Goal: Task Accomplishment & Management: Use online tool/utility

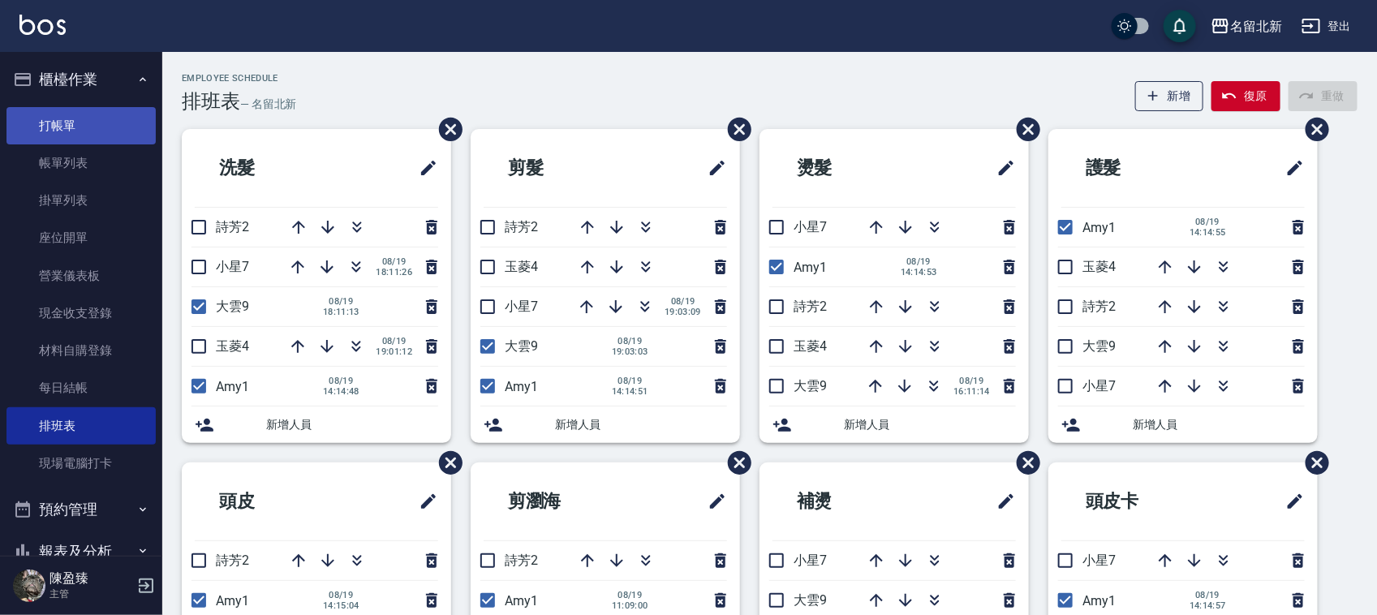
click at [98, 115] on link "打帳單" at bounding box center [80, 125] width 149 height 37
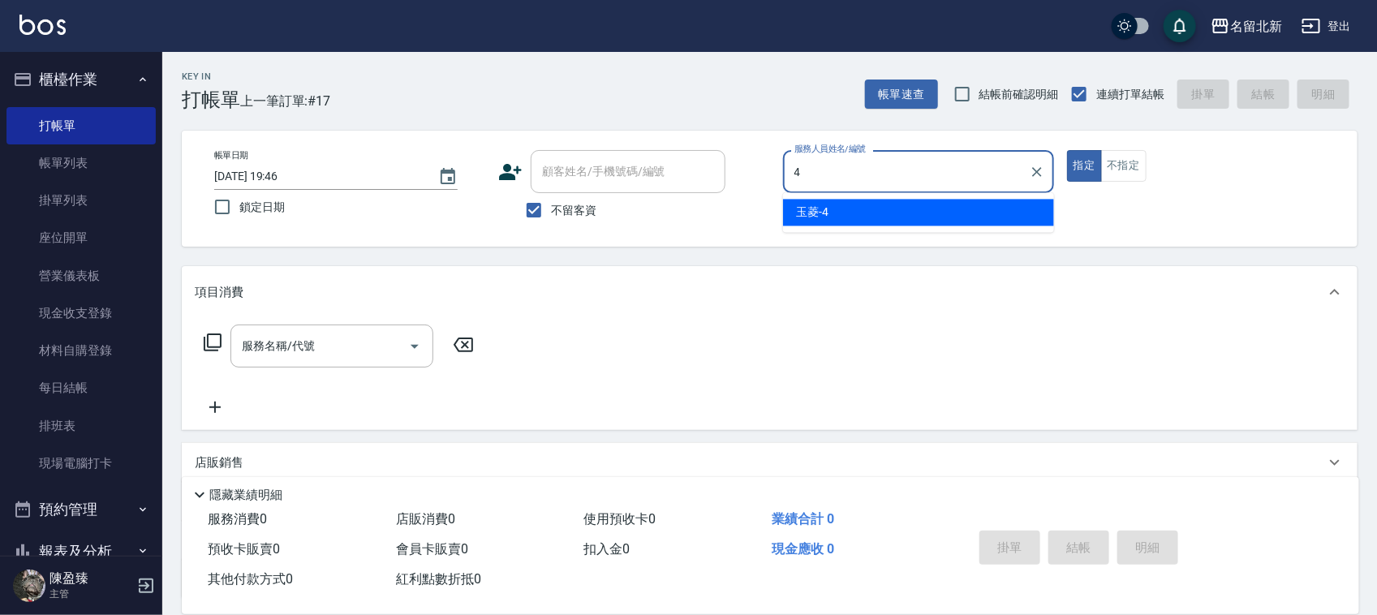
type input "玉菱-4"
type button "true"
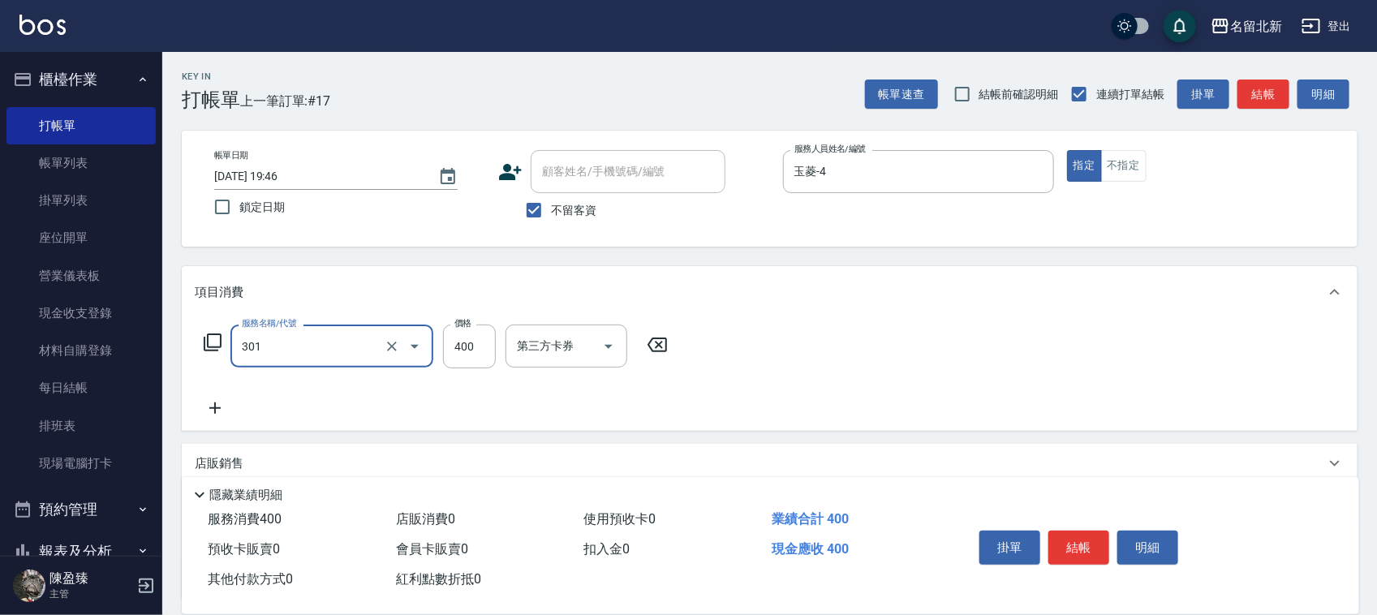
type input "造型剪髮(301)"
type input "380"
click at [1081, 531] on button "結帳" at bounding box center [1078, 548] width 61 height 34
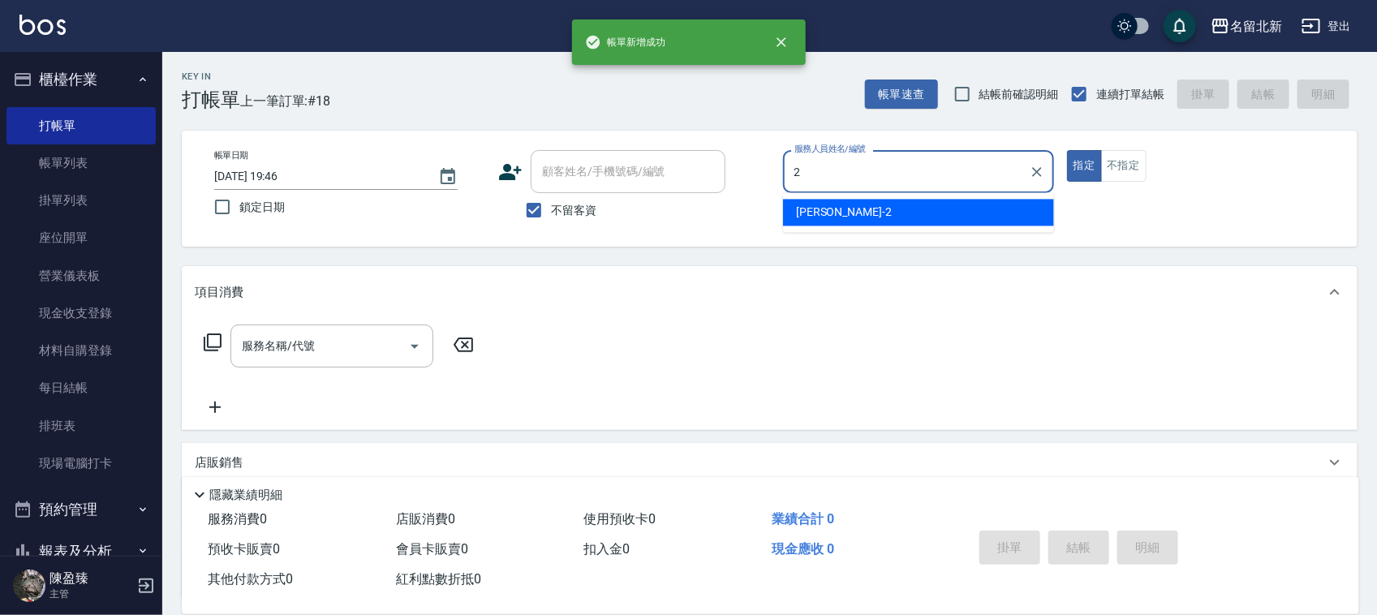
type input "詩芳-2"
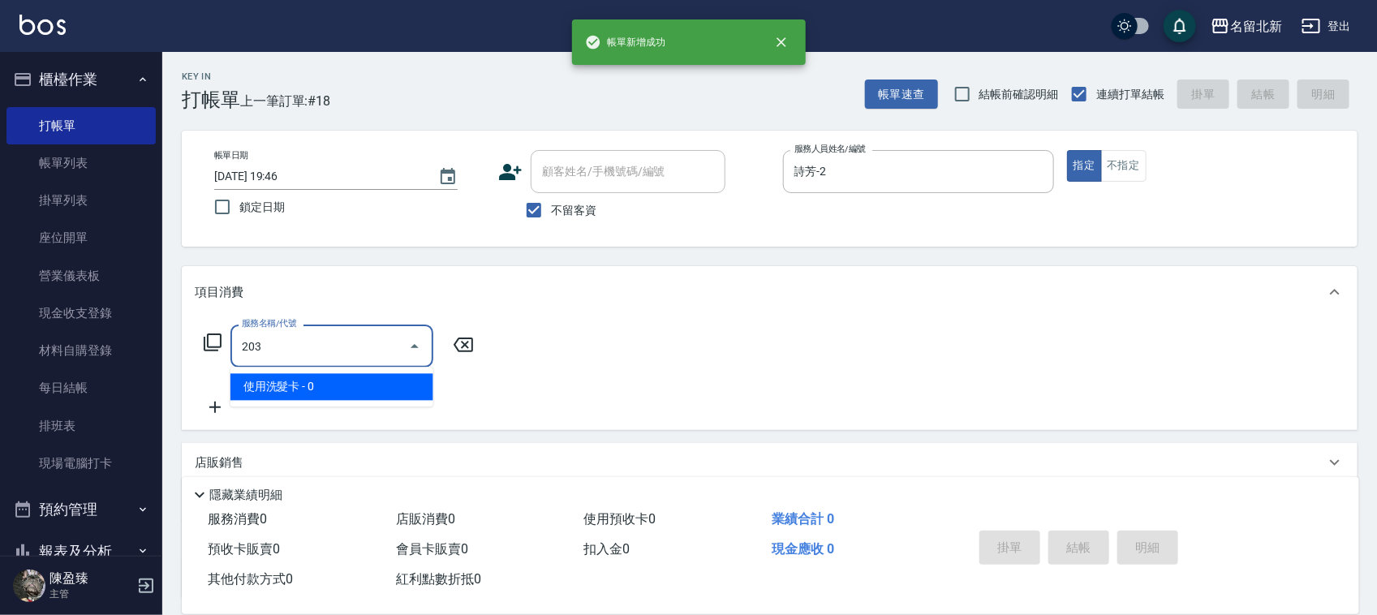
type input "使用洗髮卡(203)"
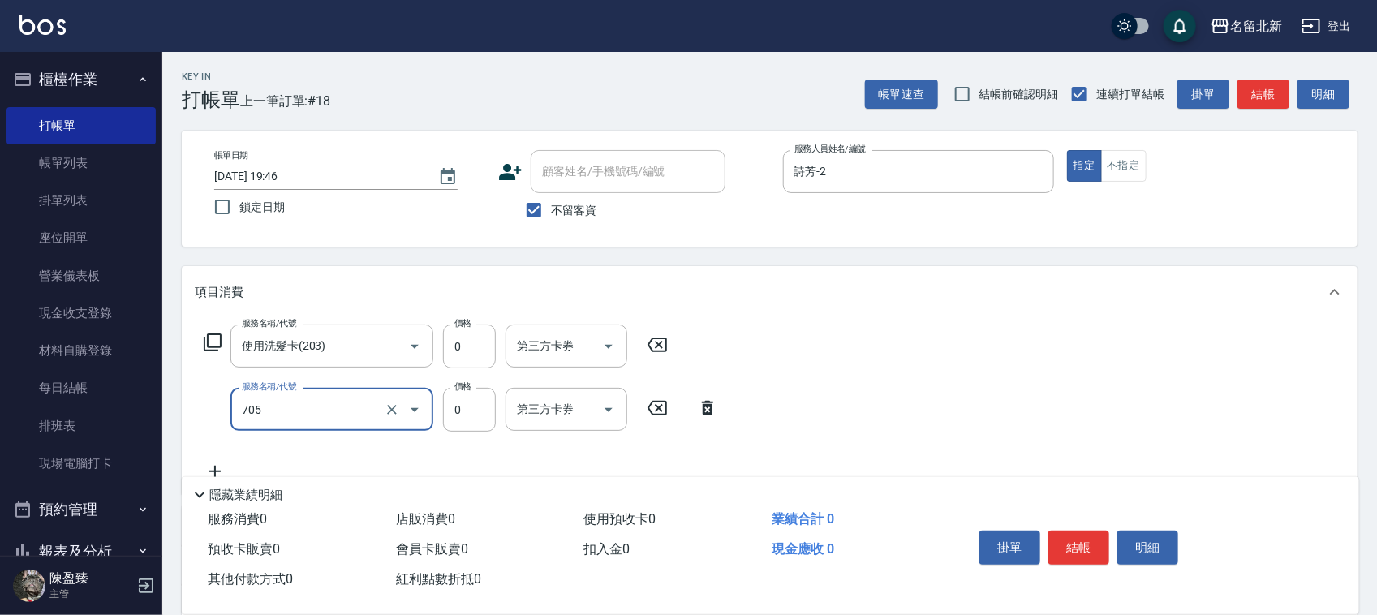
type input "互助50(705)"
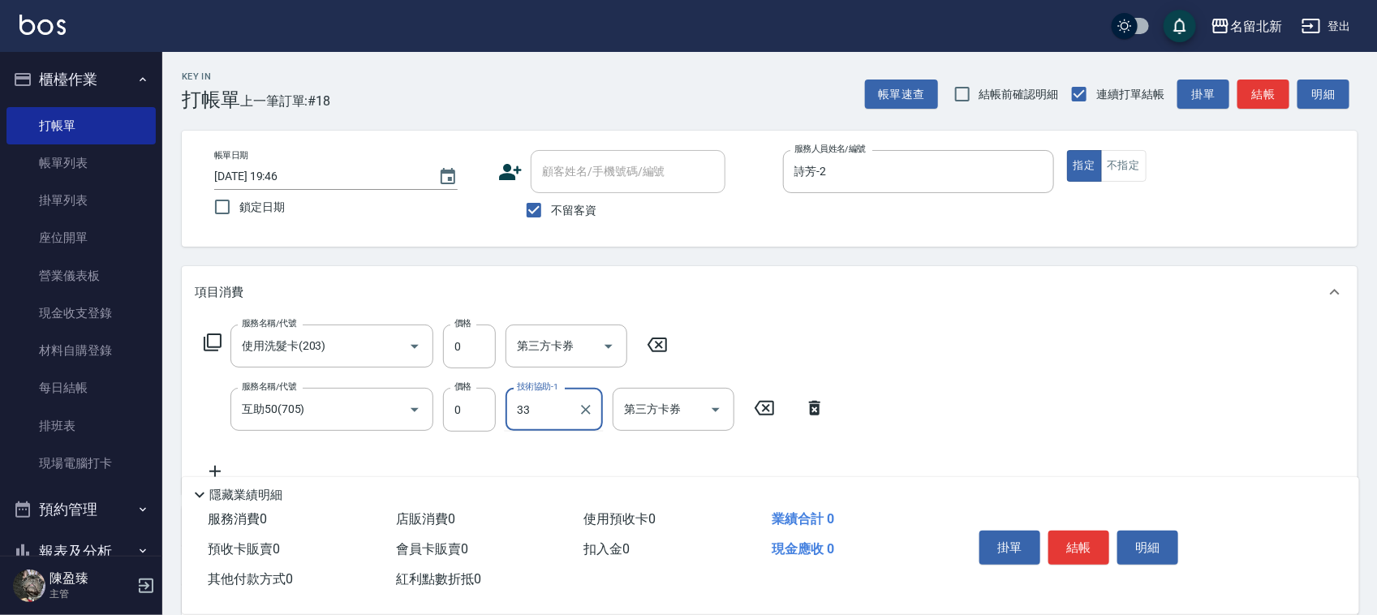
type input "[PERSON_NAME]-33"
click at [1076, 531] on button "結帳" at bounding box center [1078, 548] width 61 height 34
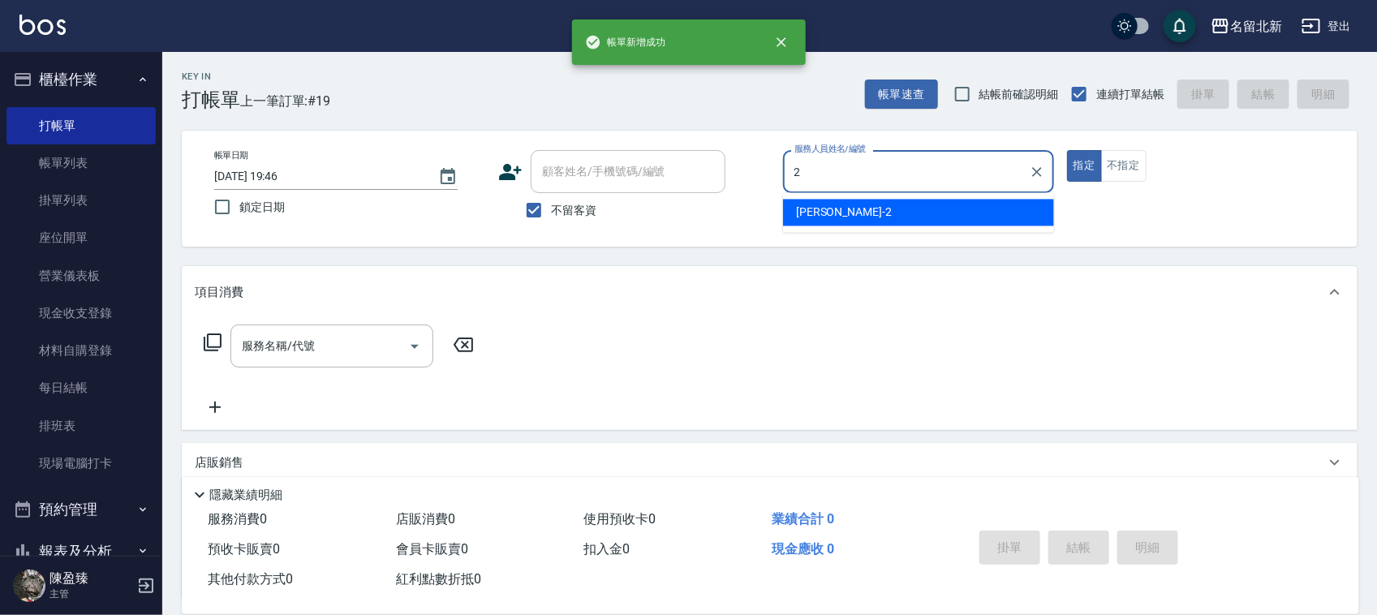
type input "詩芳-2"
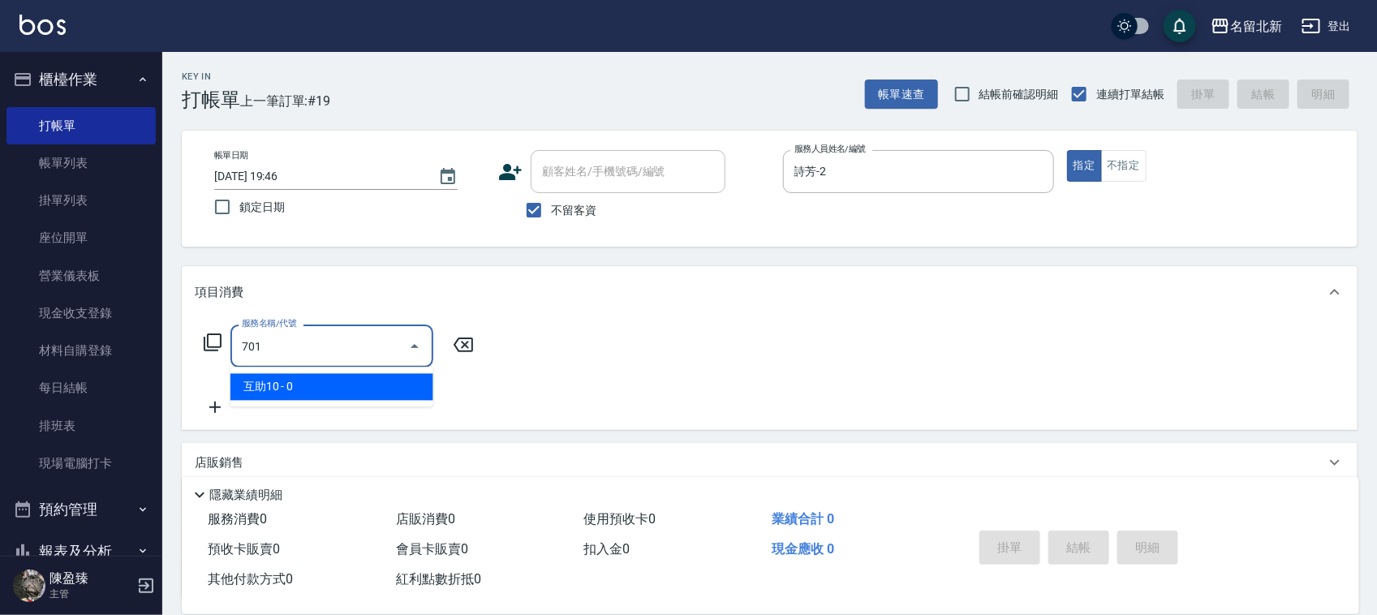
type input "互助10(701)"
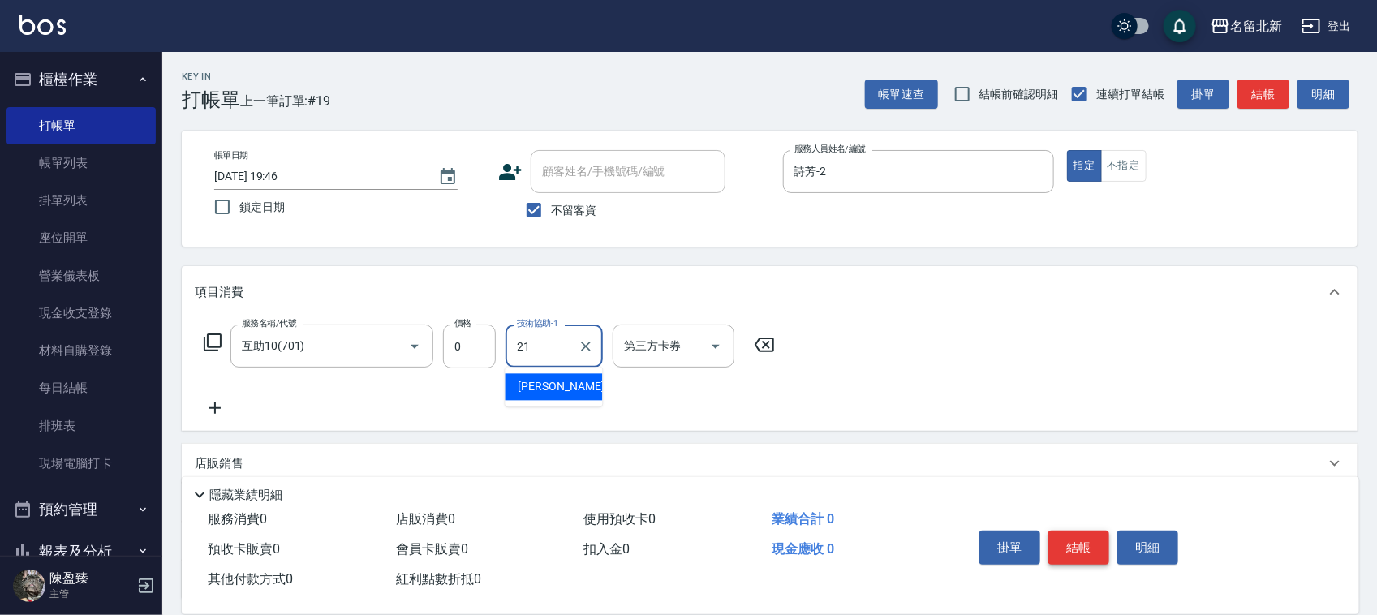
type input "[PERSON_NAME]-21"
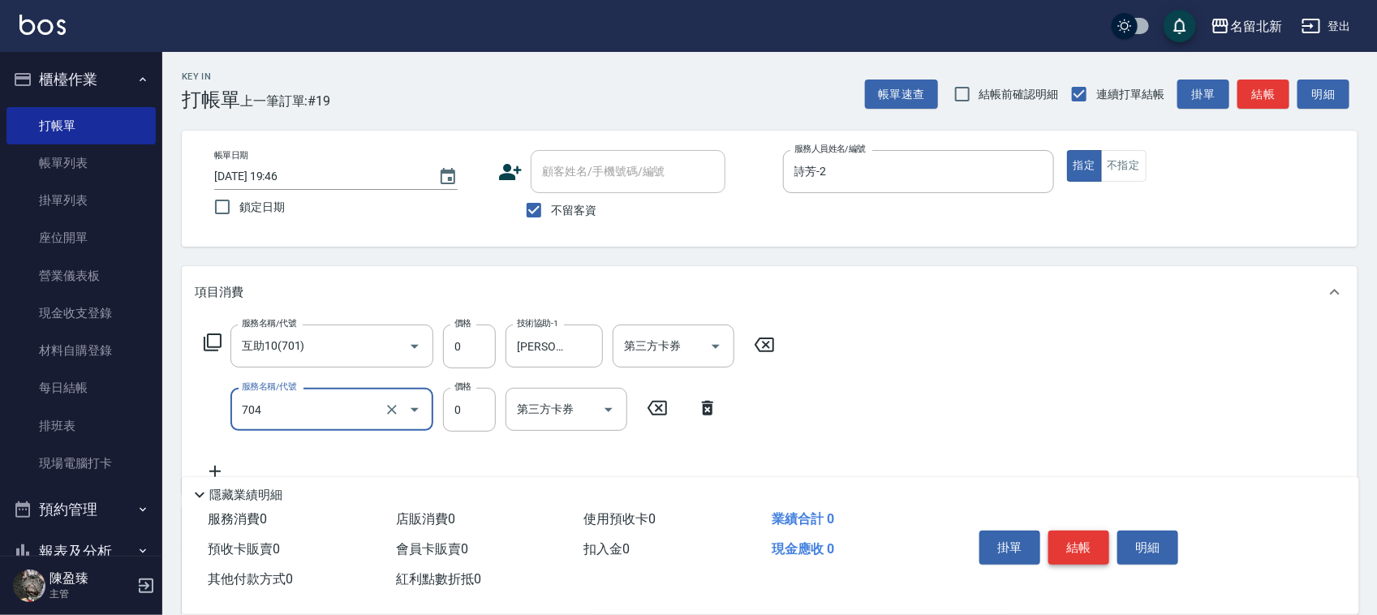
type input "精油洗.互助40(704)"
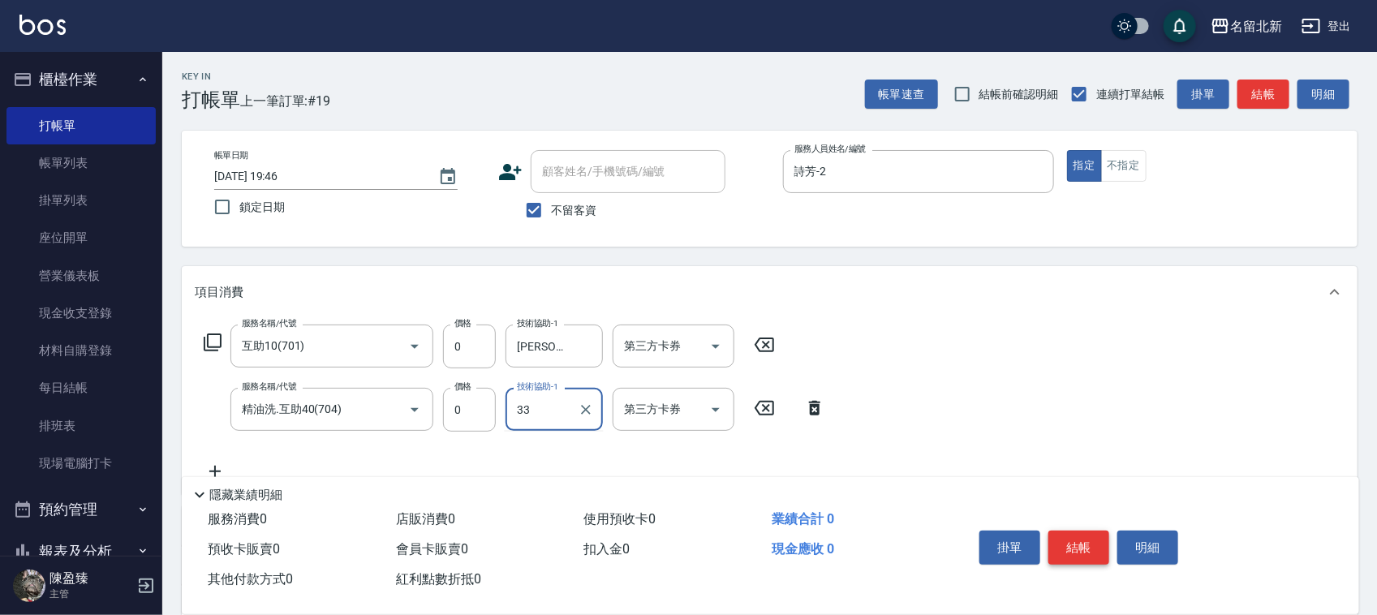
type input "[PERSON_NAME]-33"
drag, startPoint x: 1085, startPoint y: 536, endPoint x: 1112, endPoint y: 533, distance: 27.0
click at [1112, 533] on div "掛單 結帳 明細" at bounding box center [1079, 549] width 212 height 51
click at [1092, 534] on button "結帳" at bounding box center [1078, 548] width 61 height 34
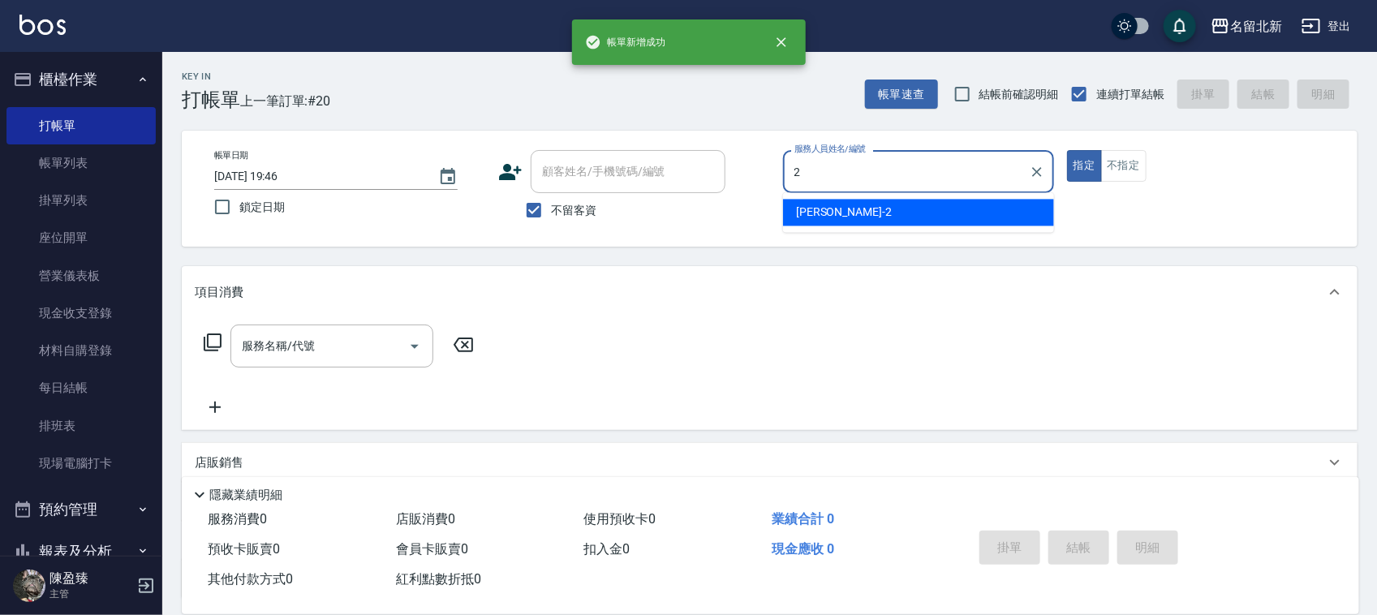
type input "詩芳-2"
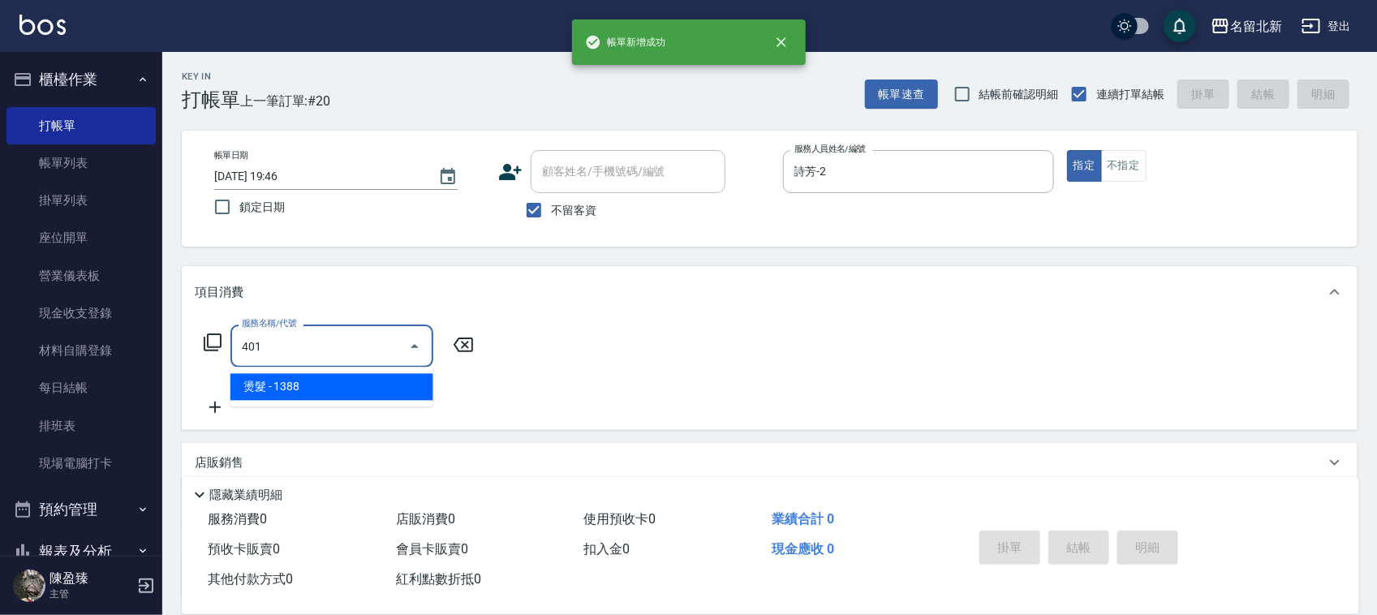
type input "燙髮(401)"
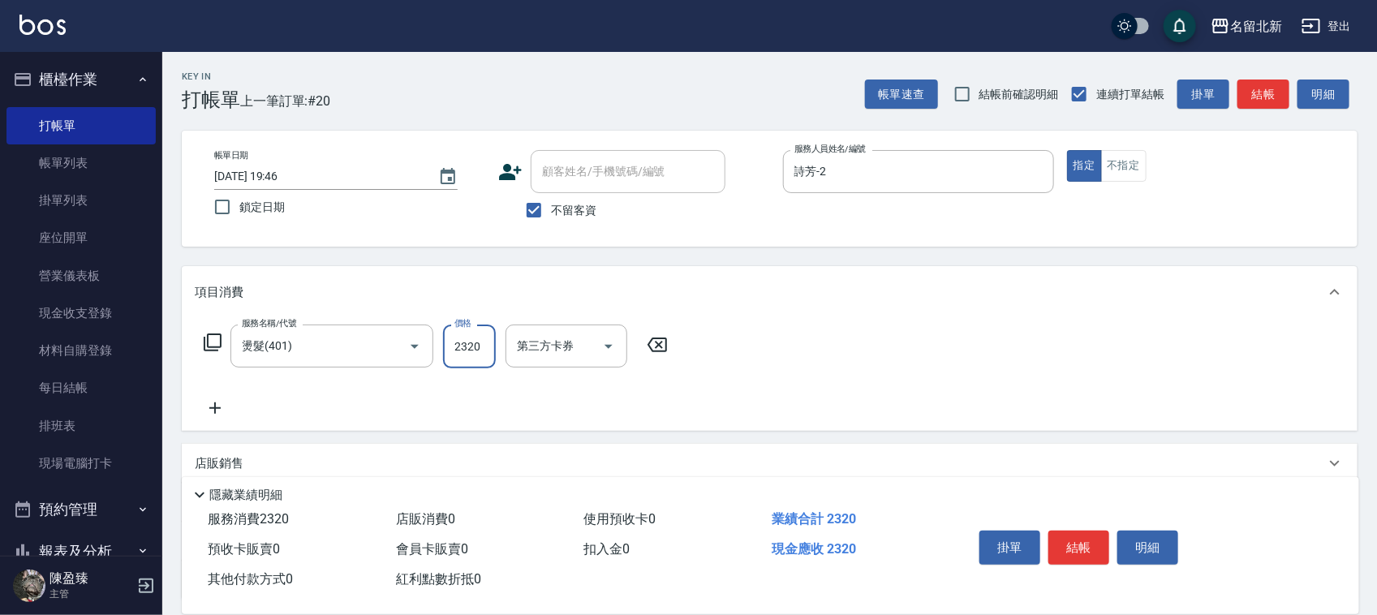
type input "2320"
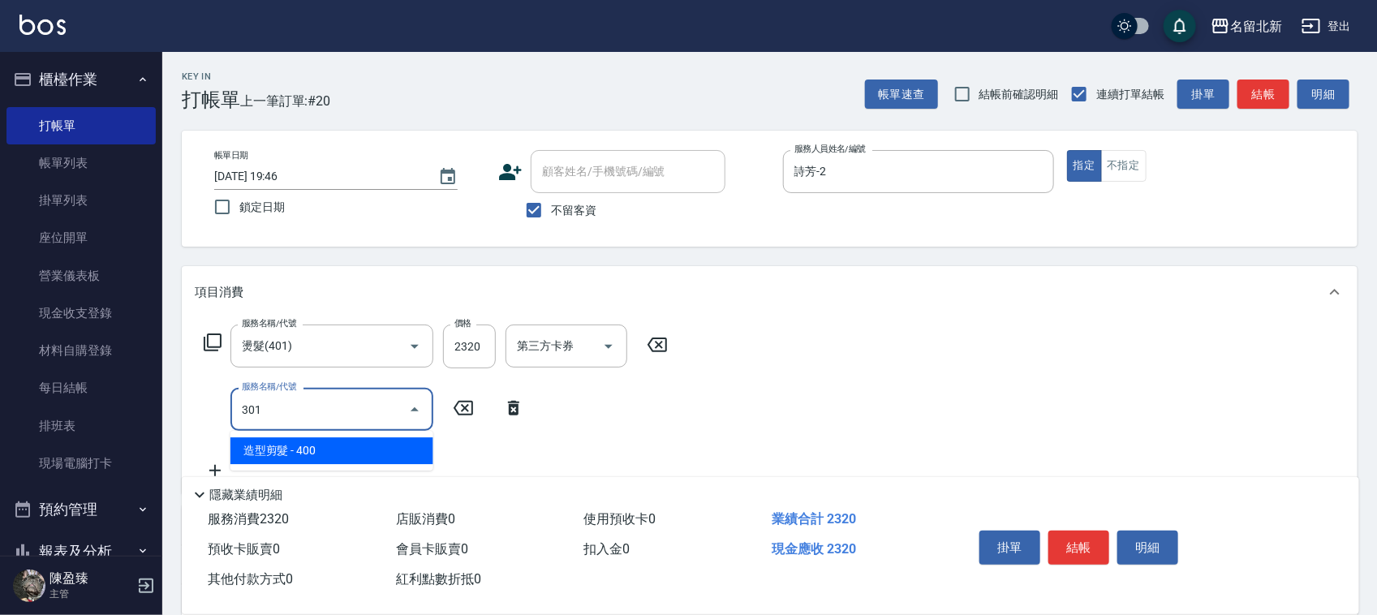
type input "造型剪髮(301)"
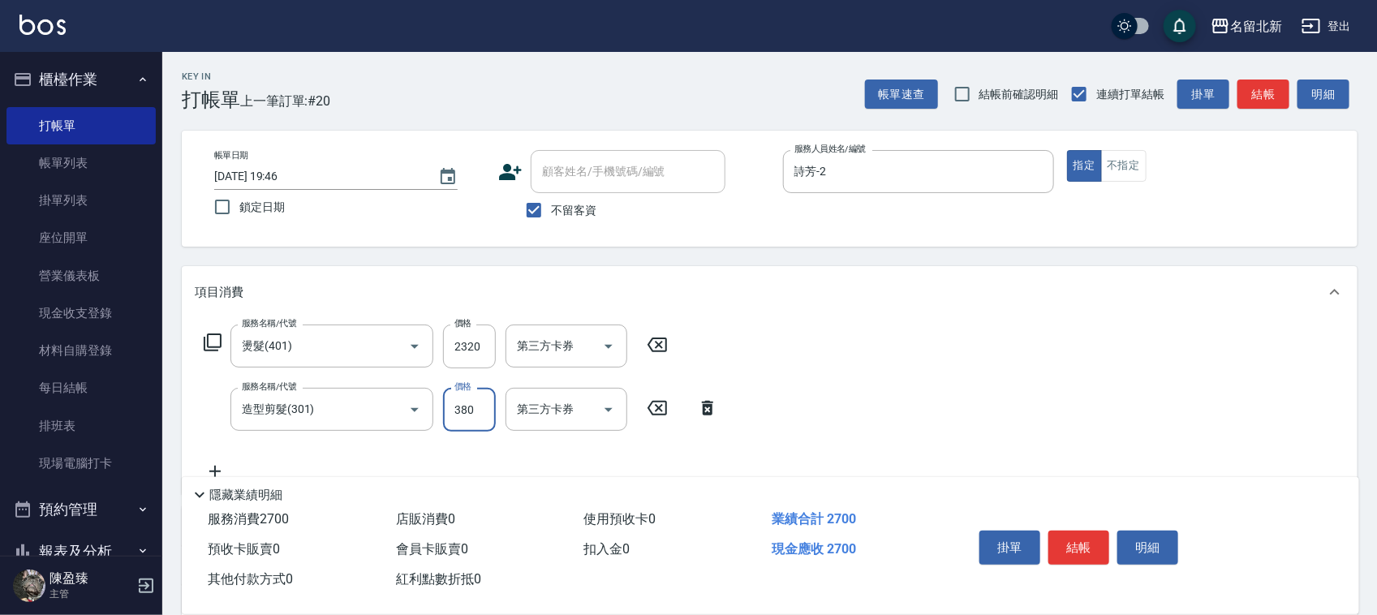
type input "380"
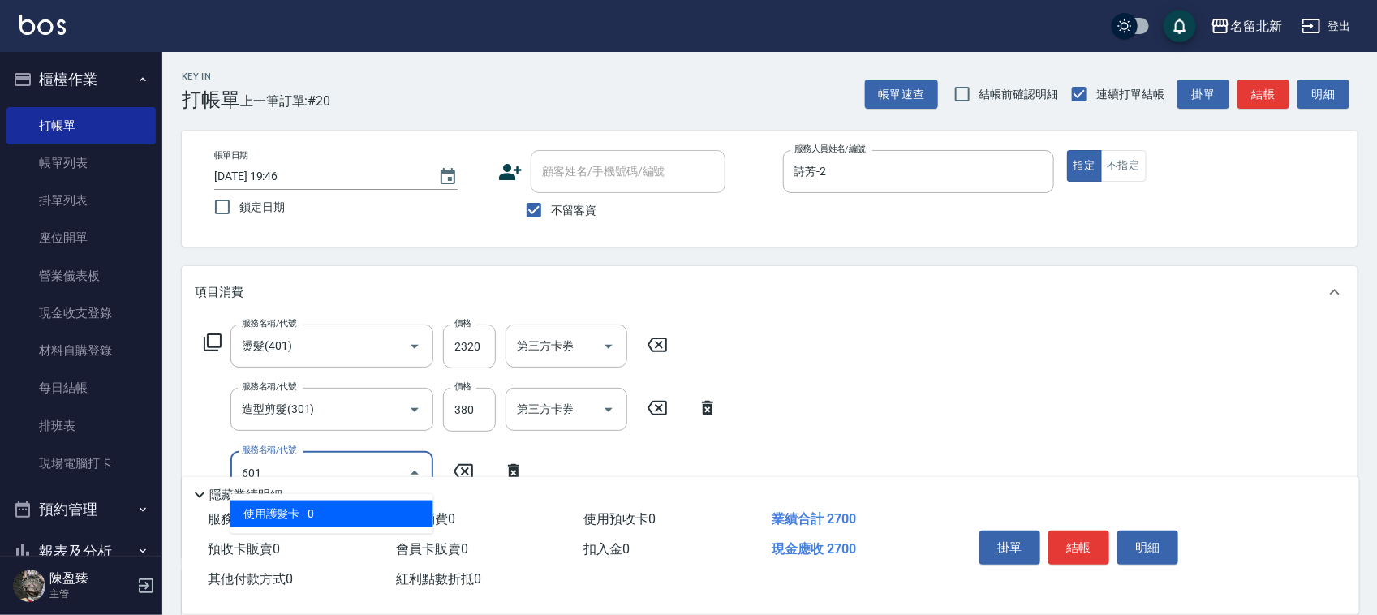
type input "使用護髮卡(601)"
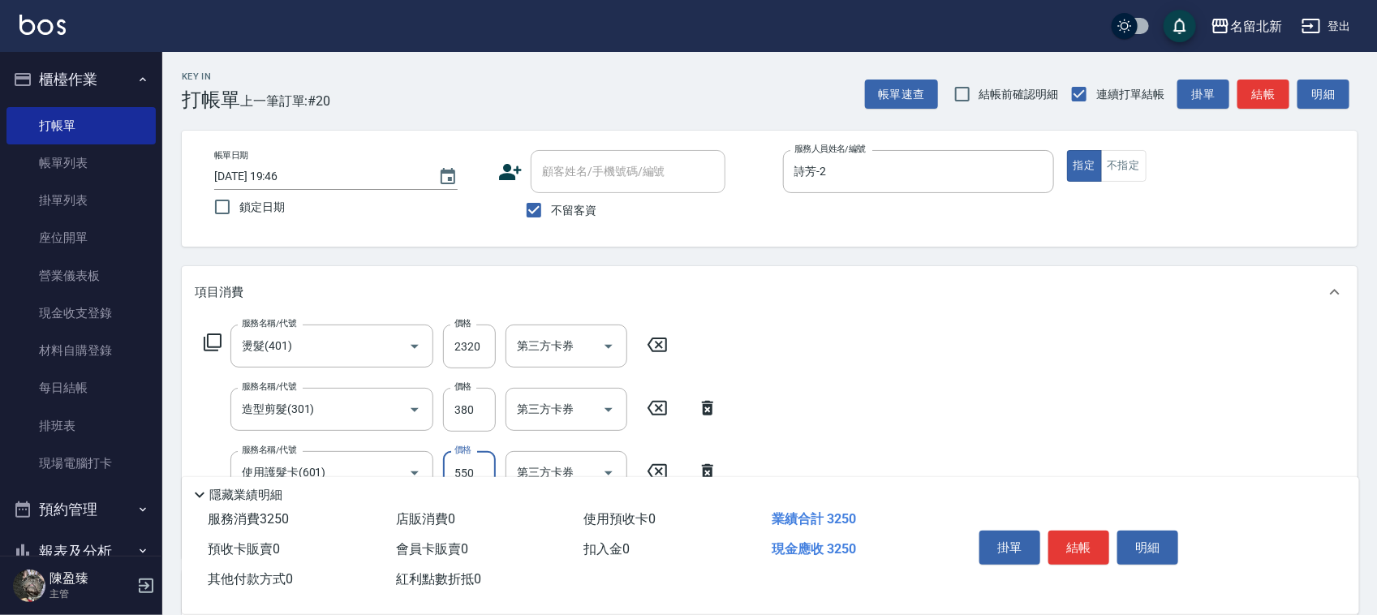
type input "550"
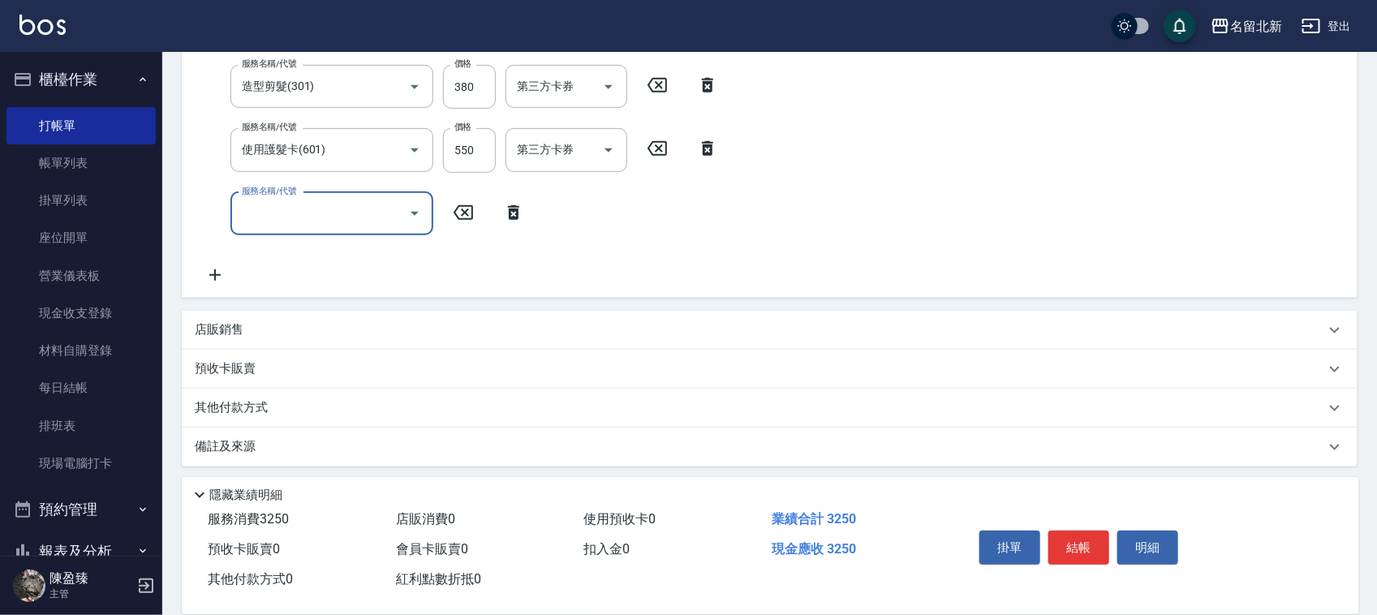
scroll to position [329, 0]
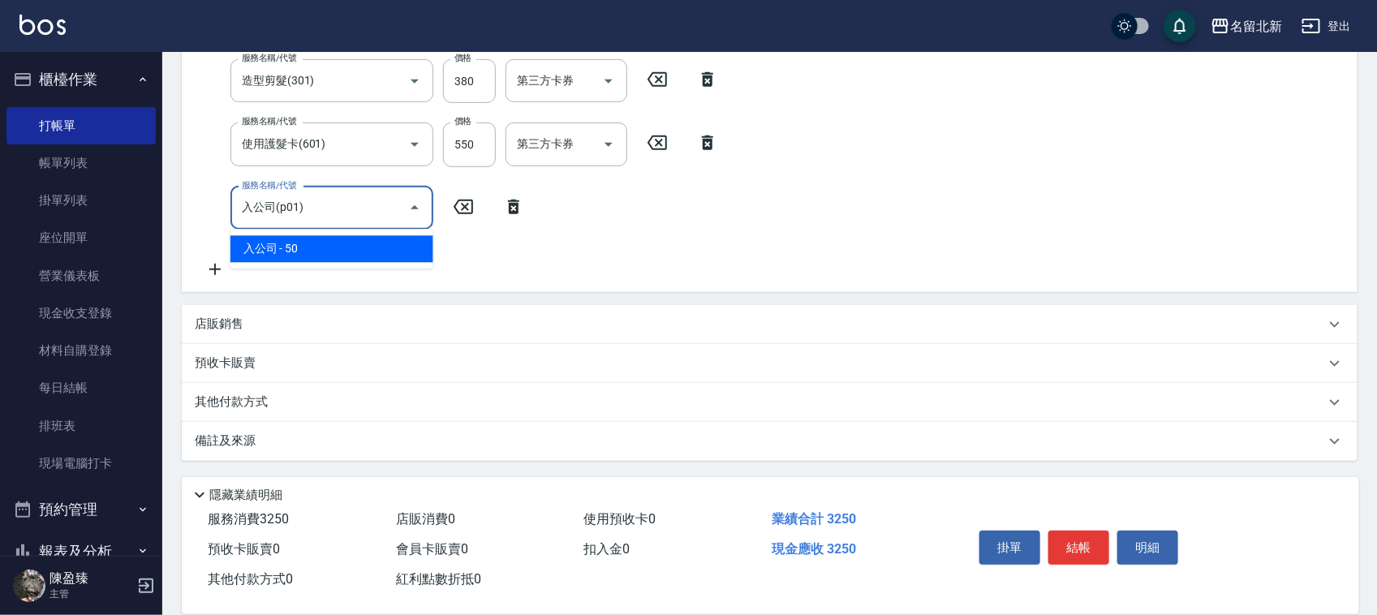
type input "入公司(p01)"
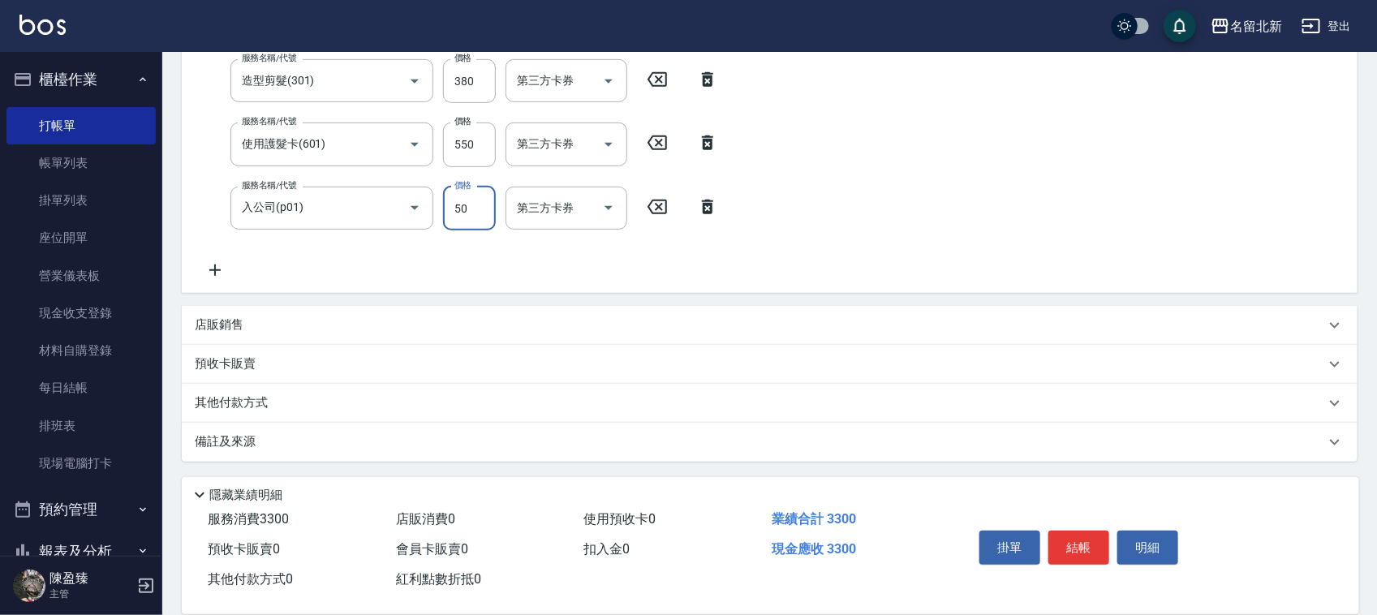
scroll to position [324, 0]
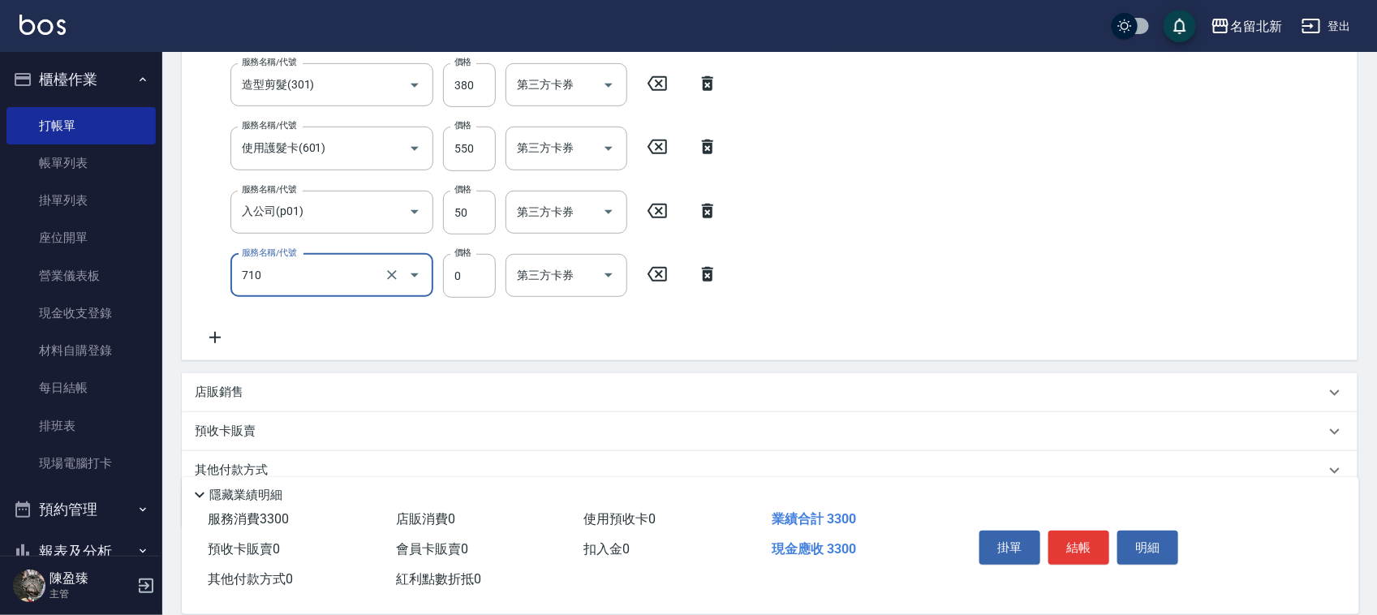
type input "互助100(710)"
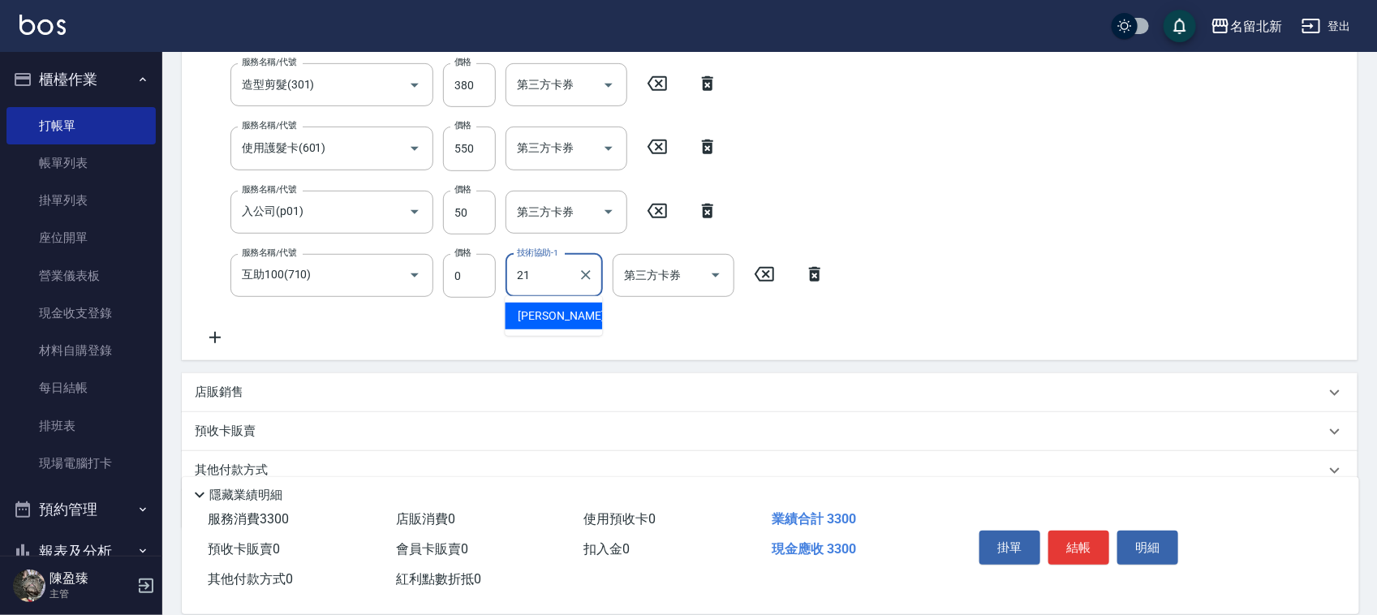
type input "[PERSON_NAME]-21"
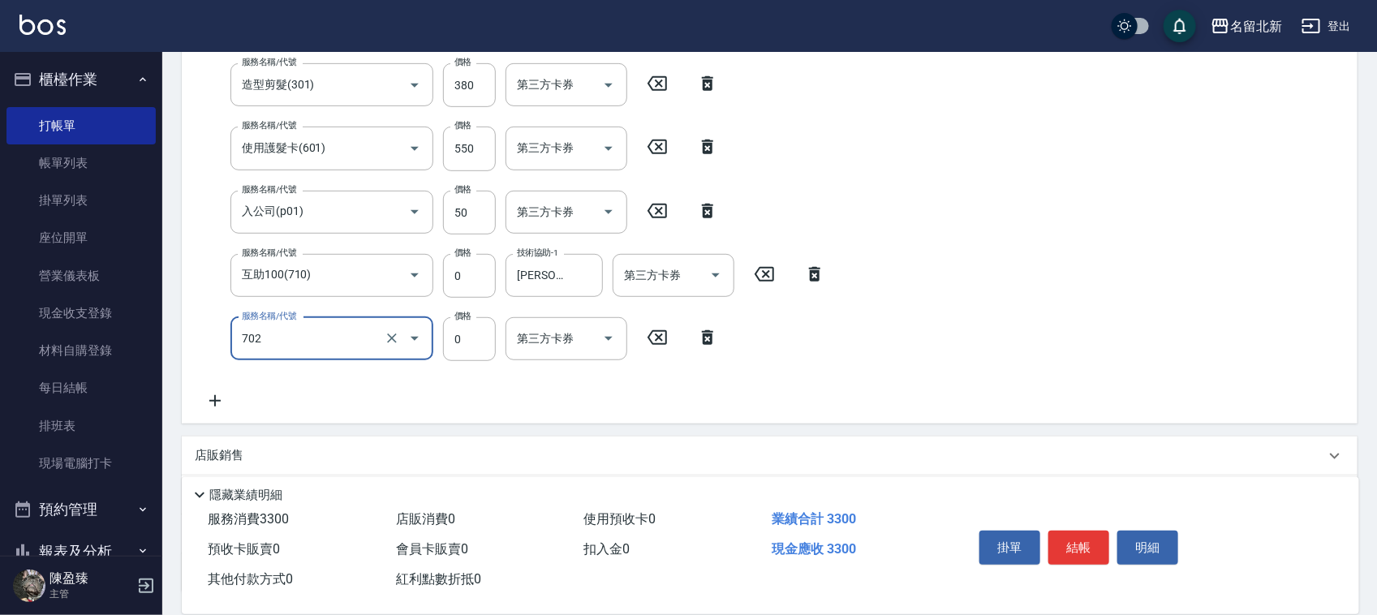
type input "互助20(702)"
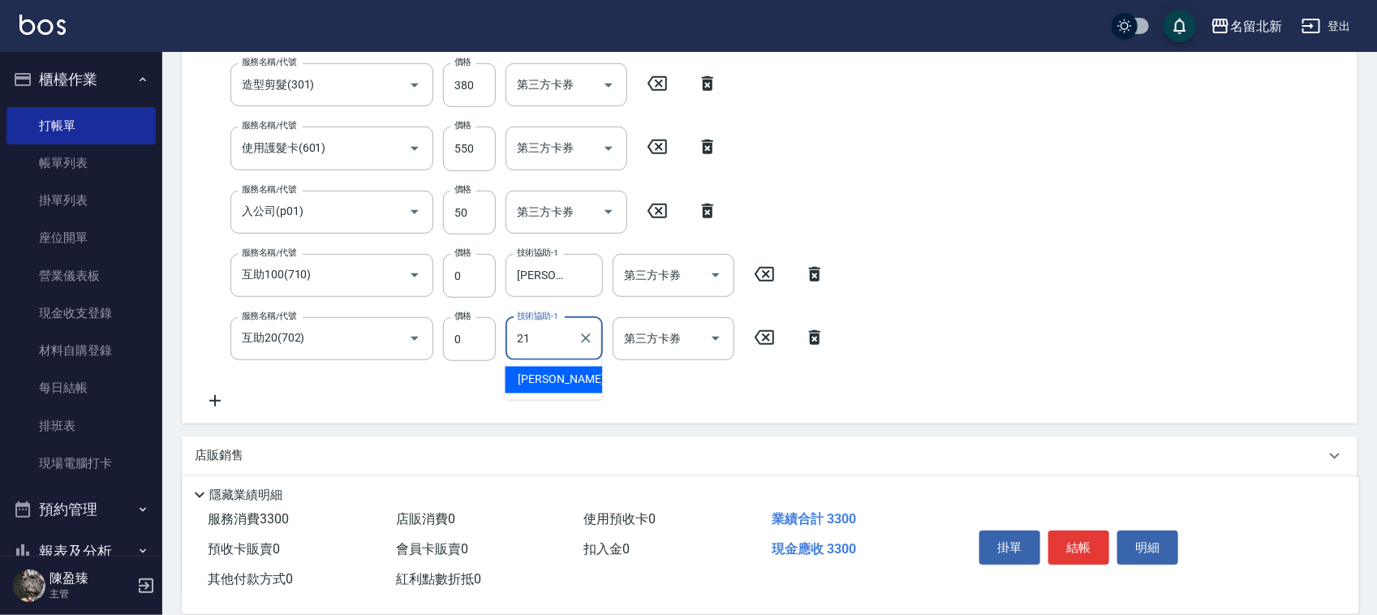
type input "[PERSON_NAME]-21"
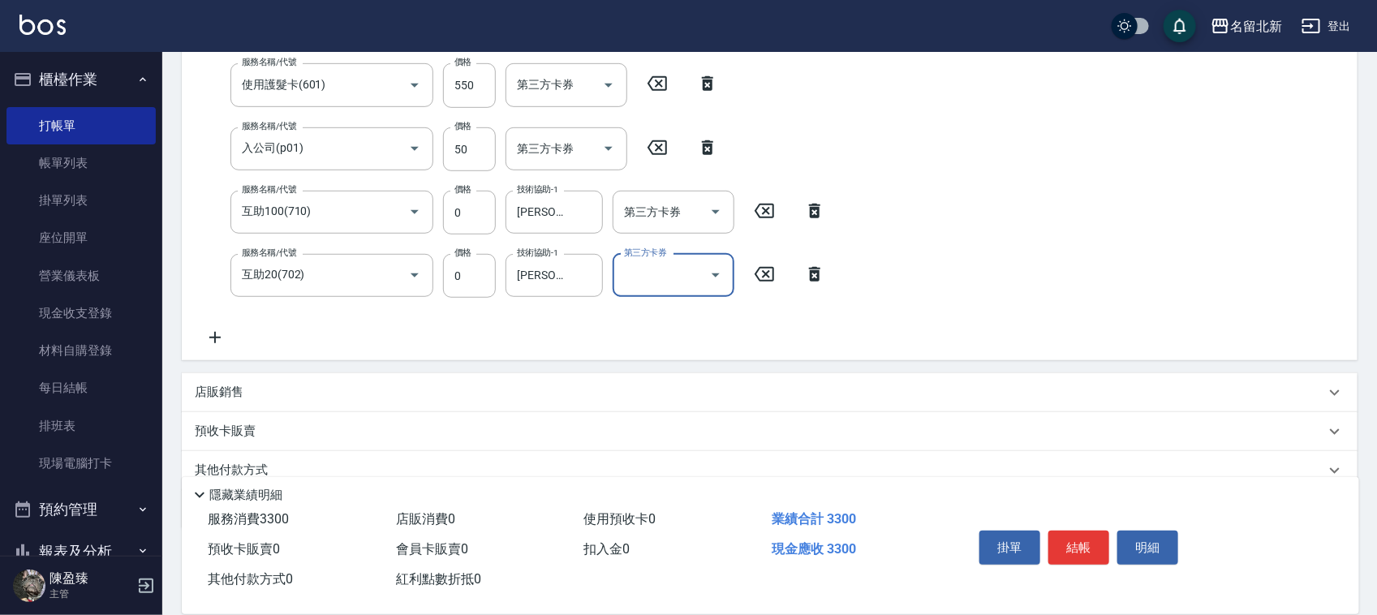
scroll to position [455, 0]
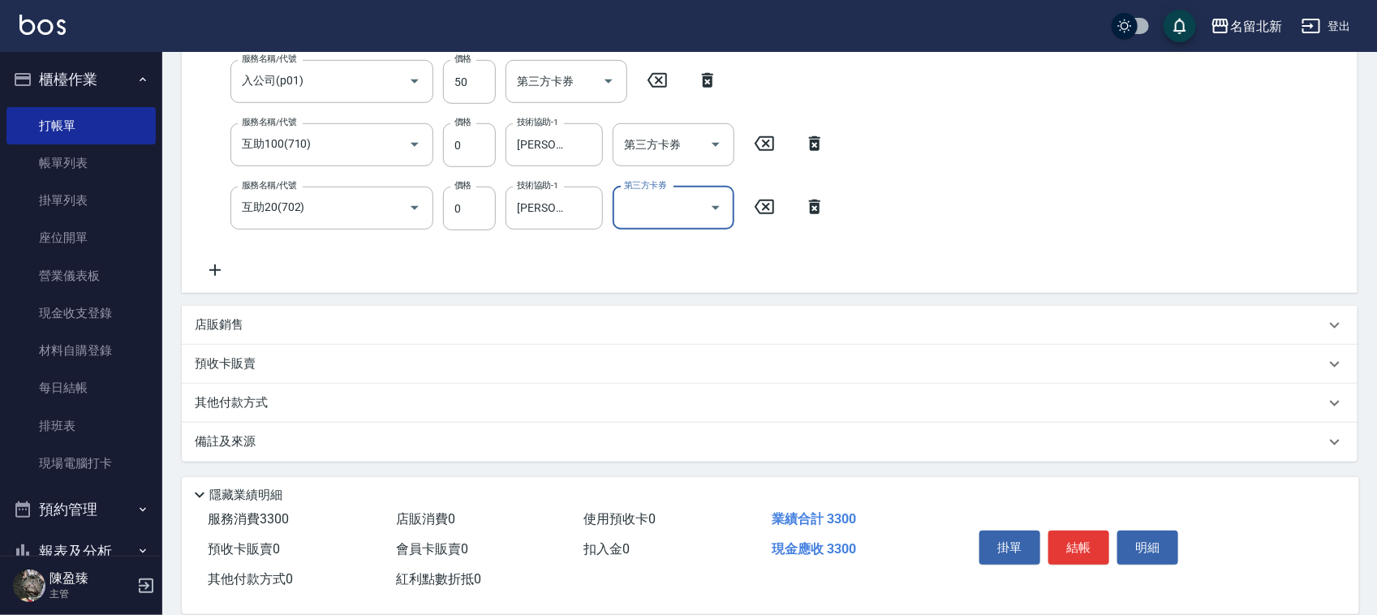
click at [217, 384] on div "其他付款方式" at bounding box center [769, 403] width 1175 height 39
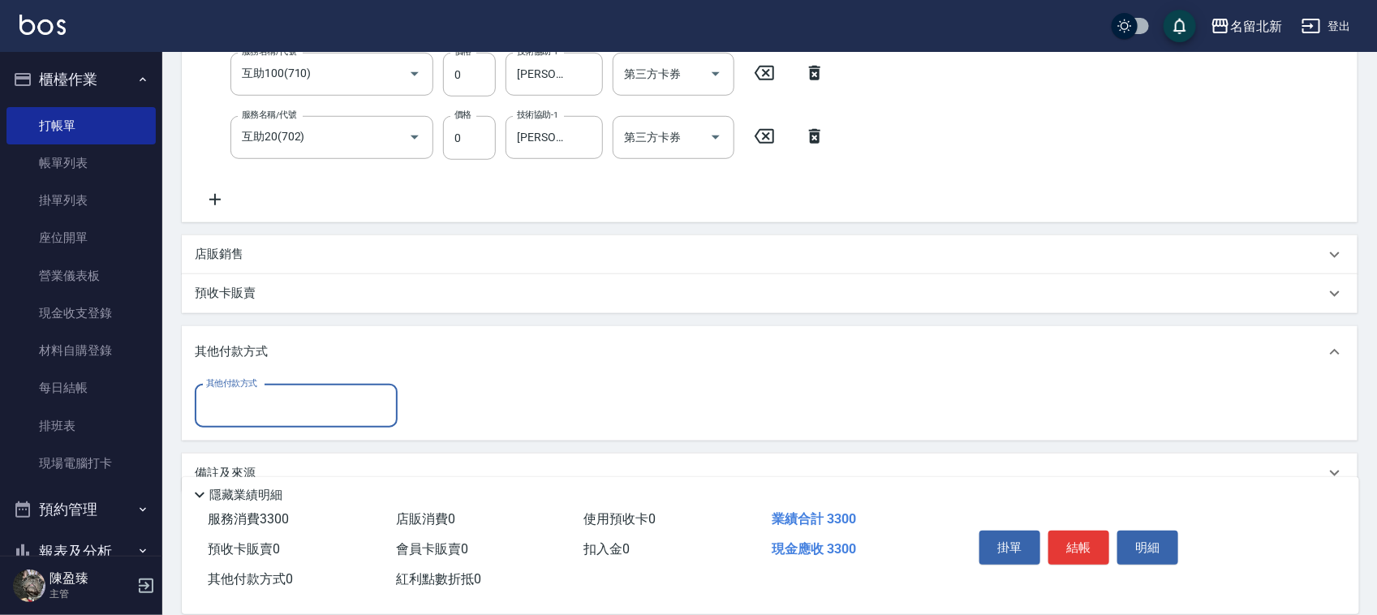
scroll to position [556, 0]
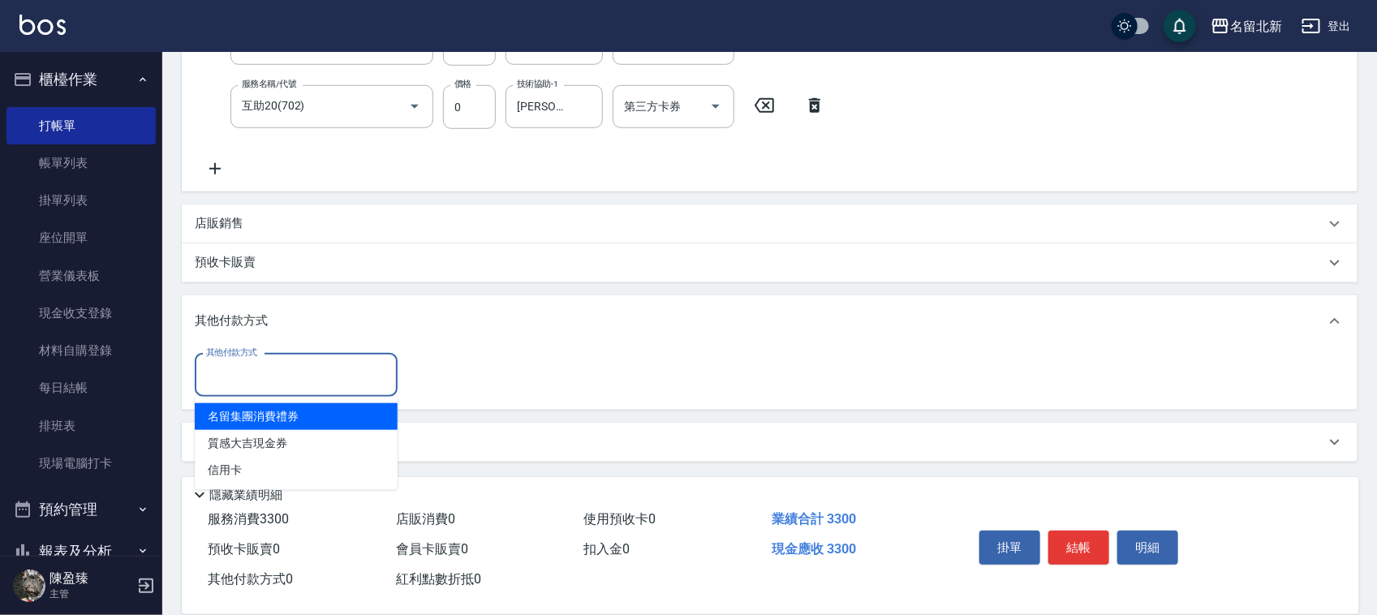
drag, startPoint x: 225, startPoint y: 388, endPoint x: 231, endPoint y: 424, distance: 37.1
click at [225, 390] on div "其他付款方式" at bounding box center [296, 375] width 203 height 43
drag, startPoint x: 219, startPoint y: 363, endPoint x: 221, endPoint y: 426, distance: 62.5
click at [219, 365] on input "其他付款方式" at bounding box center [296, 375] width 188 height 28
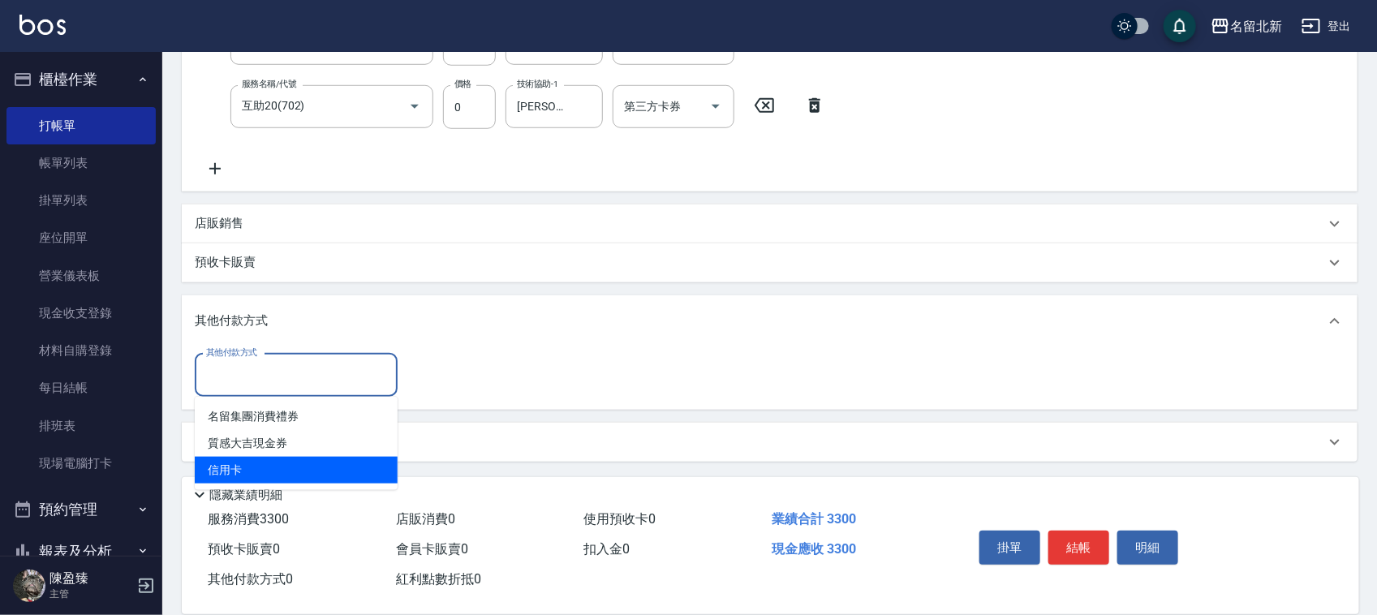
click at [240, 460] on span "信用卡" at bounding box center [296, 470] width 203 height 27
type input "信用卡"
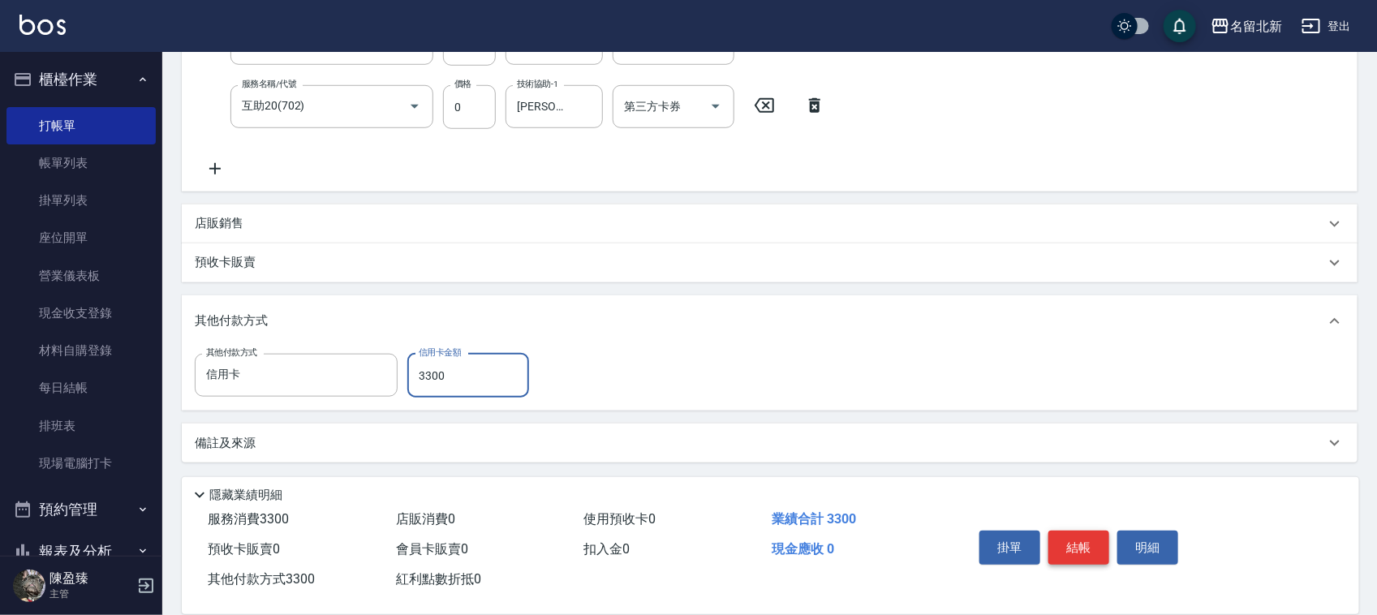
type input "3300"
click at [1075, 534] on button "結帳" at bounding box center [1078, 548] width 61 height 34
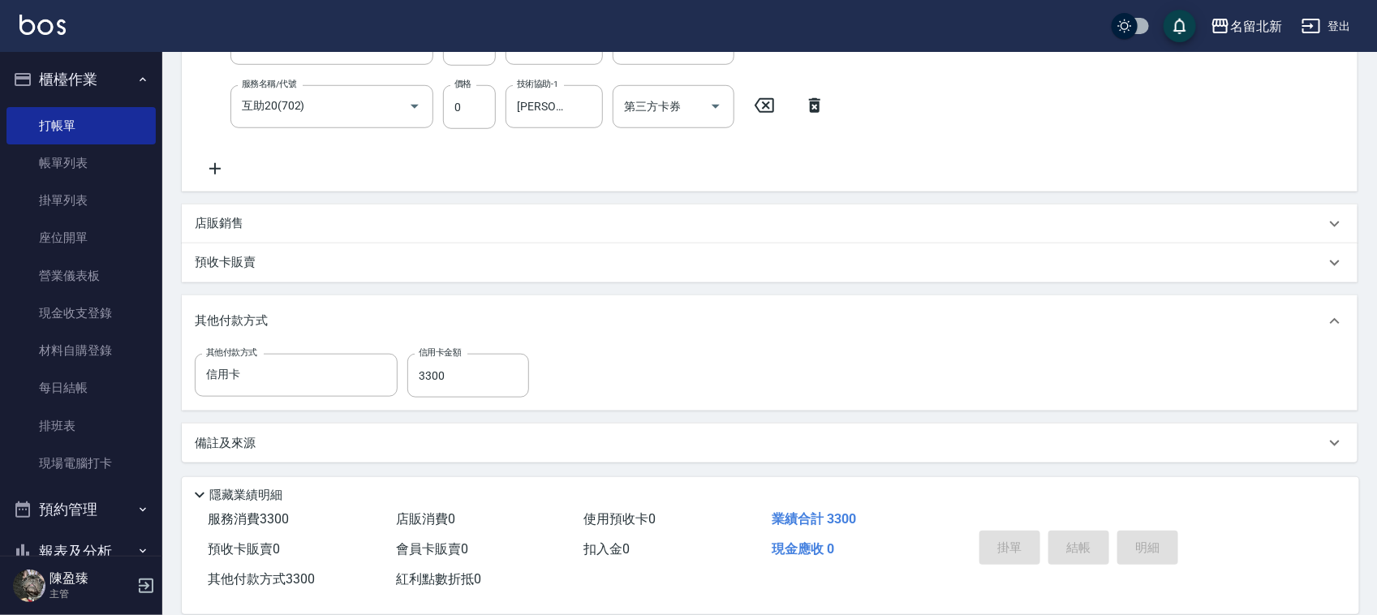
type input "[DATE] 19:47"
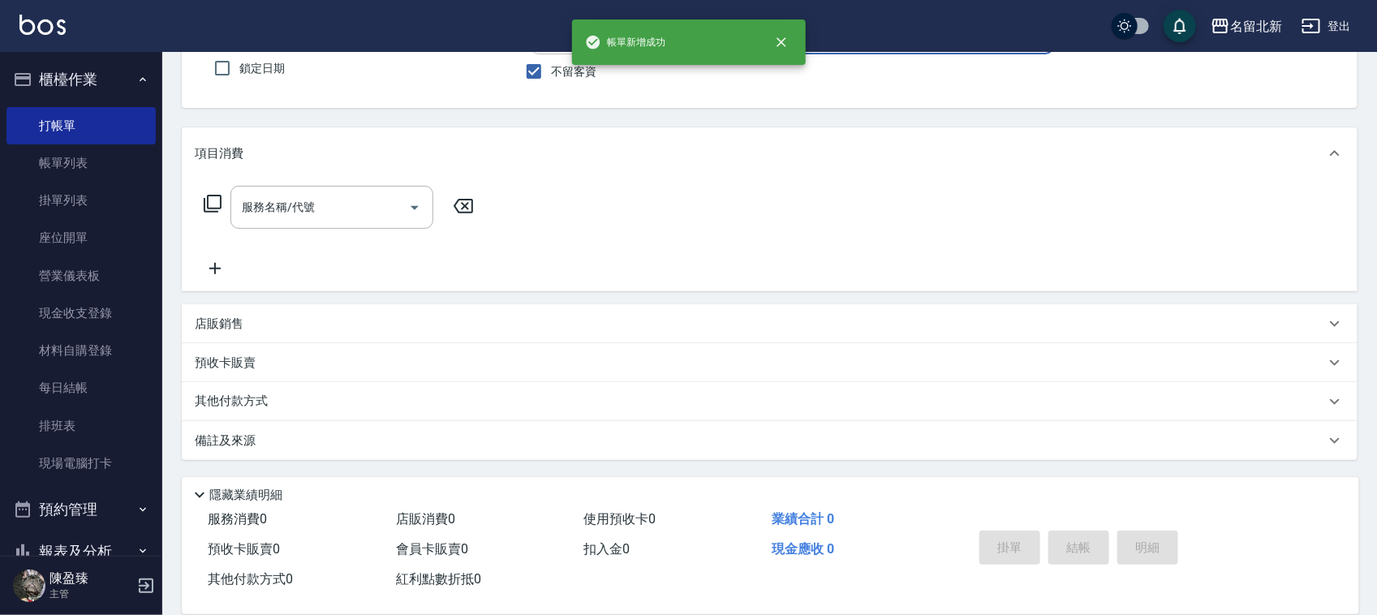
scroll to position [0, 0]
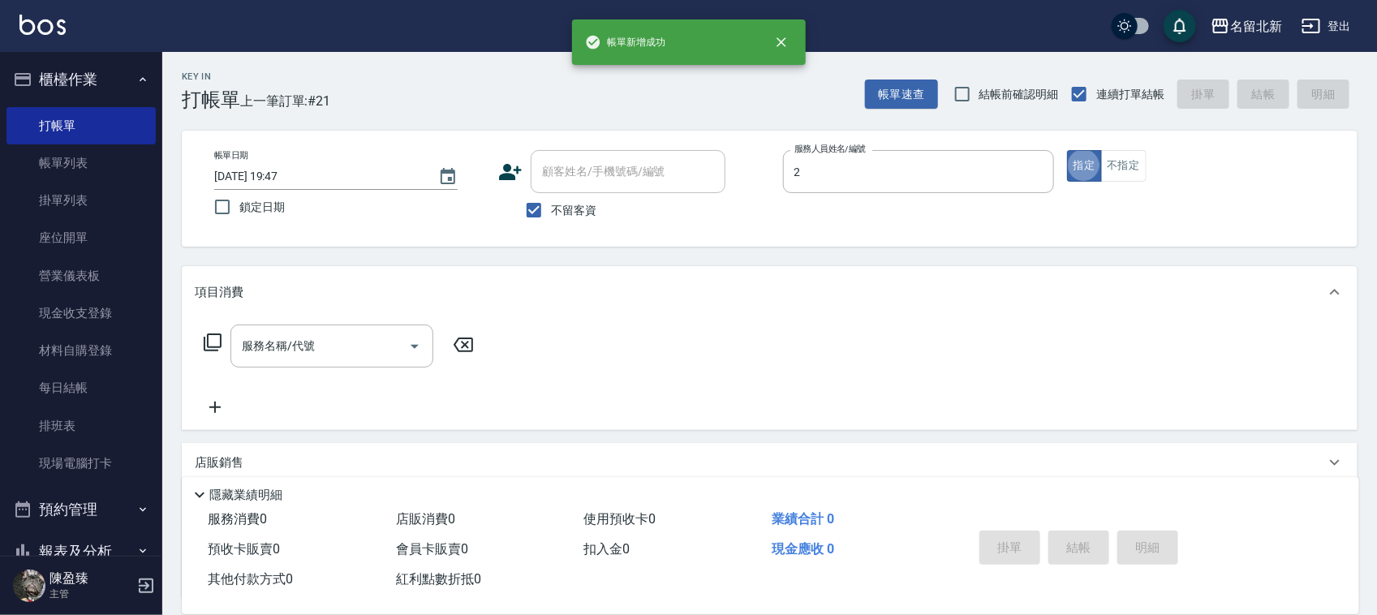
type input "詩芳-2"
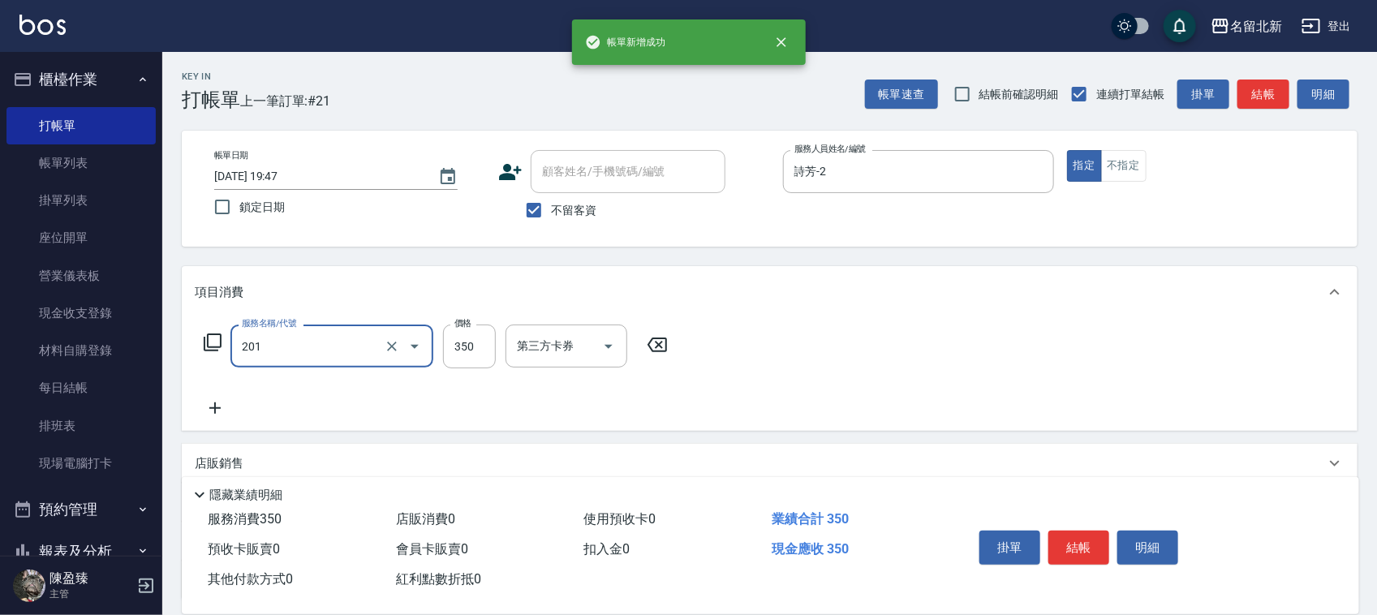
type input "一般洗髮(201)"
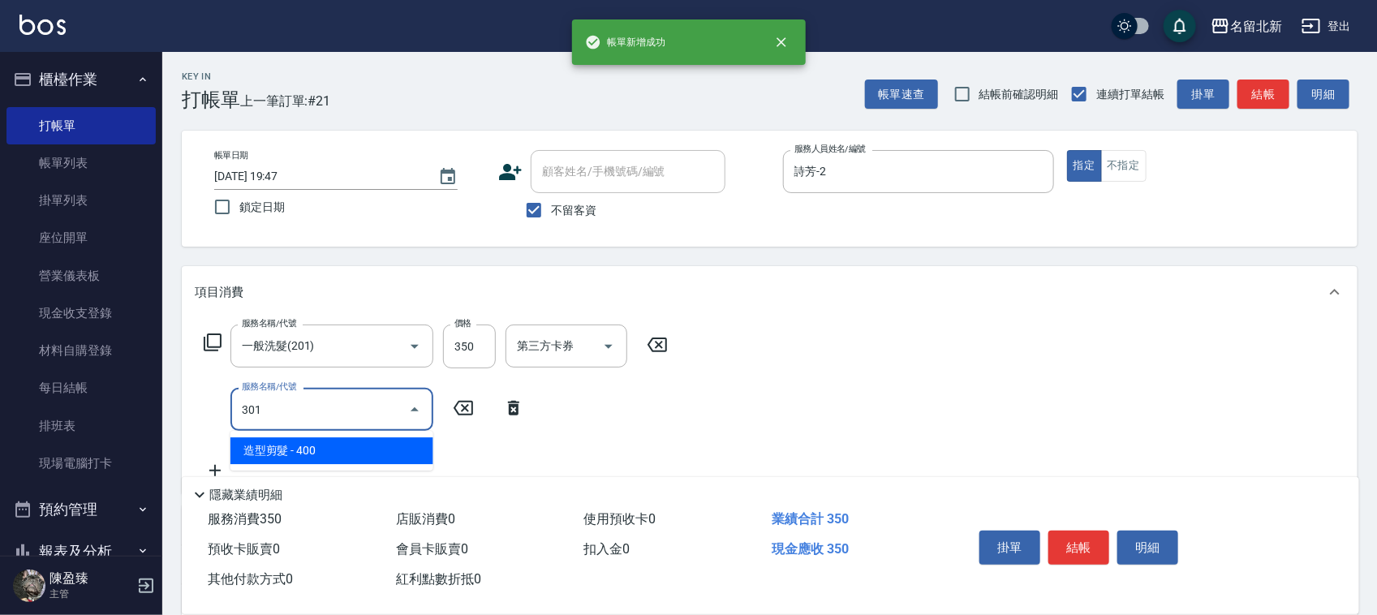
type input "造型剪髮(301)"
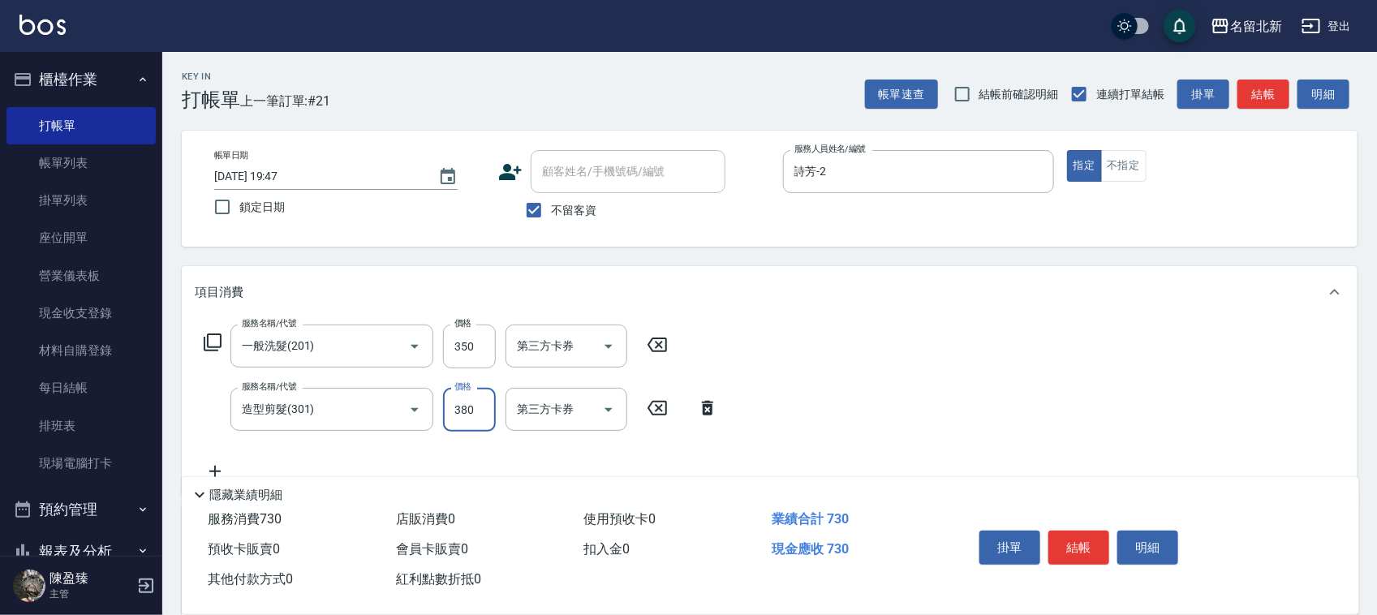
type input "380"
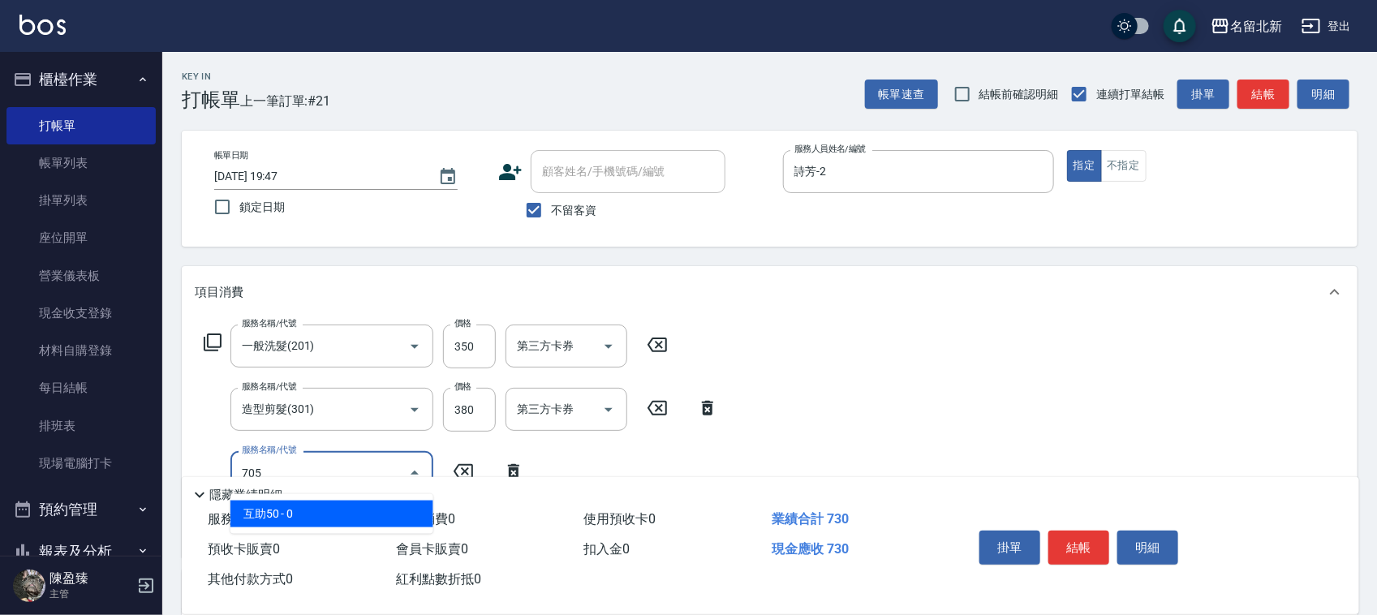
type input "互助50(705)"
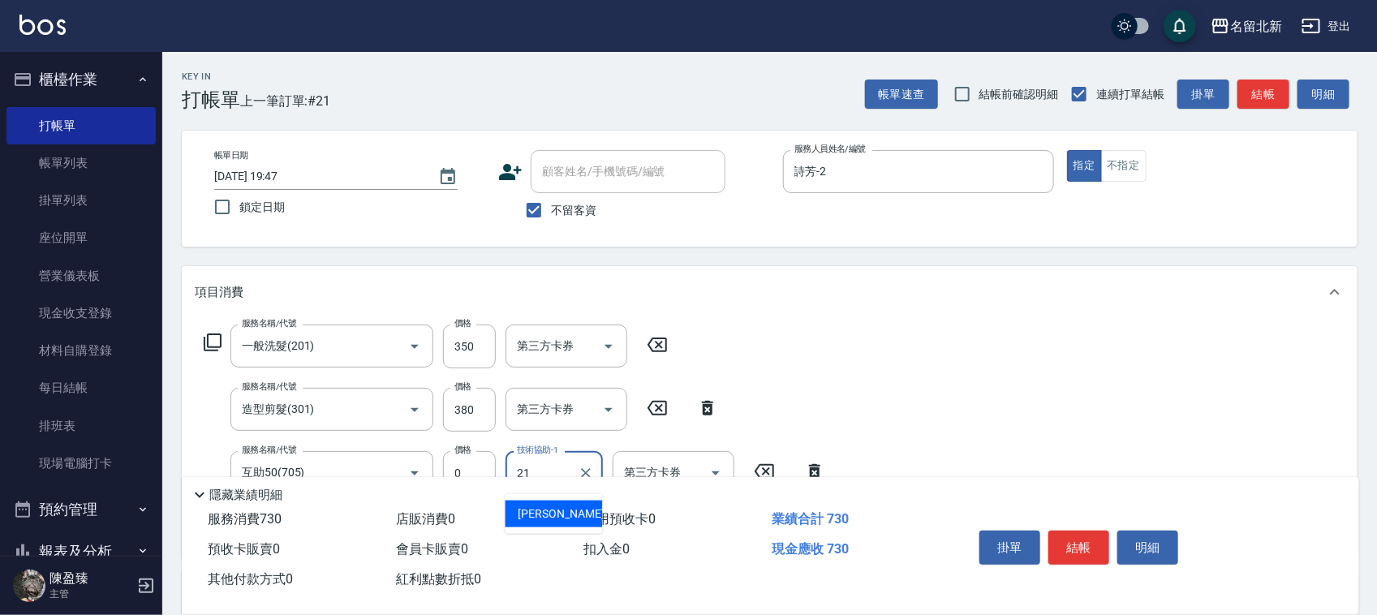
type input "[PERSON_NAME]-21"
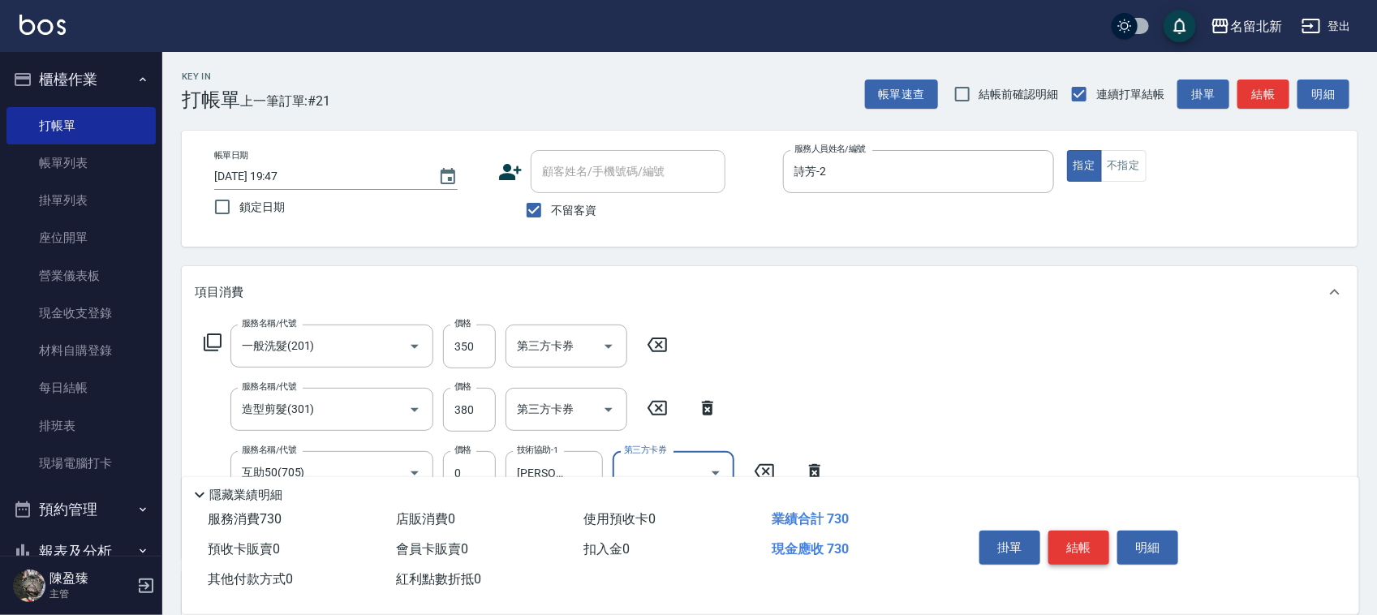
click at [1075, 533] on button "結帳" at bounding box center [1078, 548] width 61 height 34
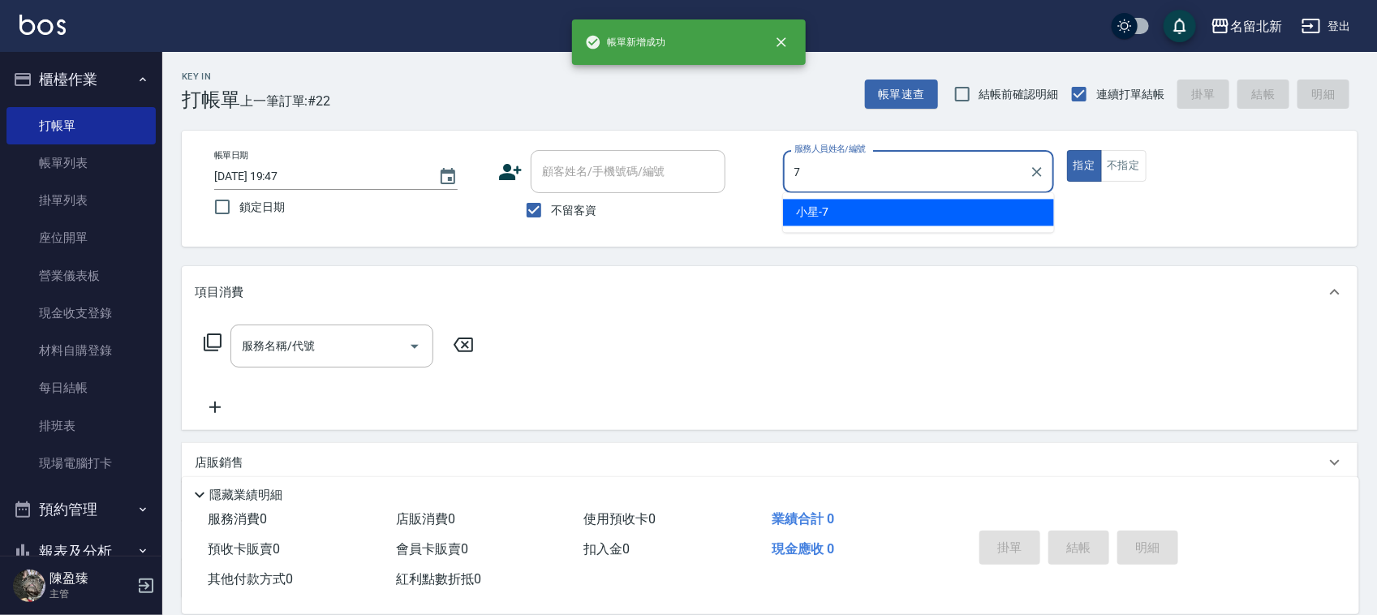
type input "小星-7"
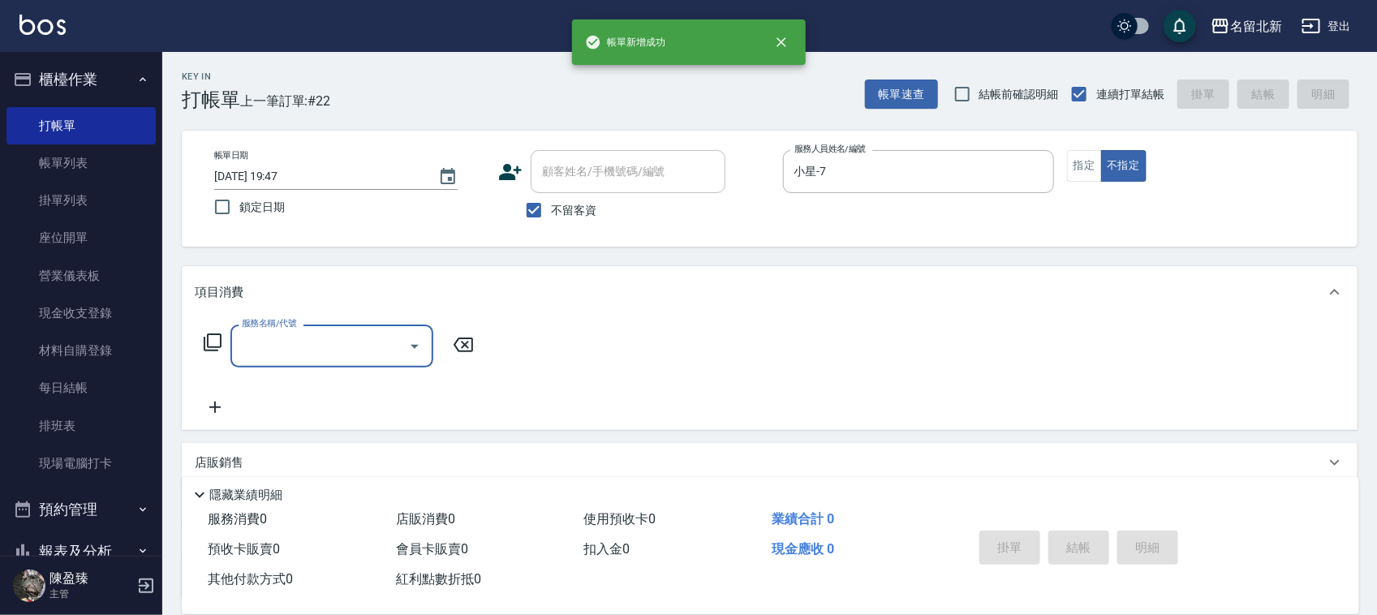
click at [307, 346] on input "服務名稱/代號" at bounding box center [320, 346] width 164 height 28
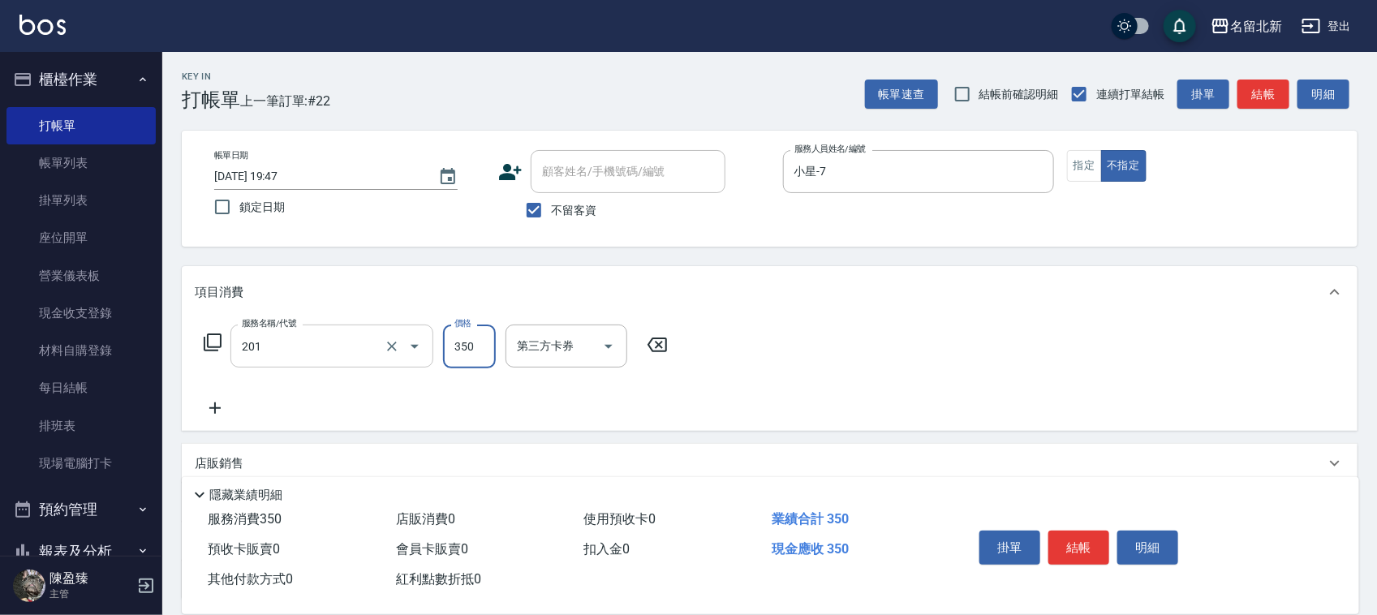
type input "一般洗髮(201)"
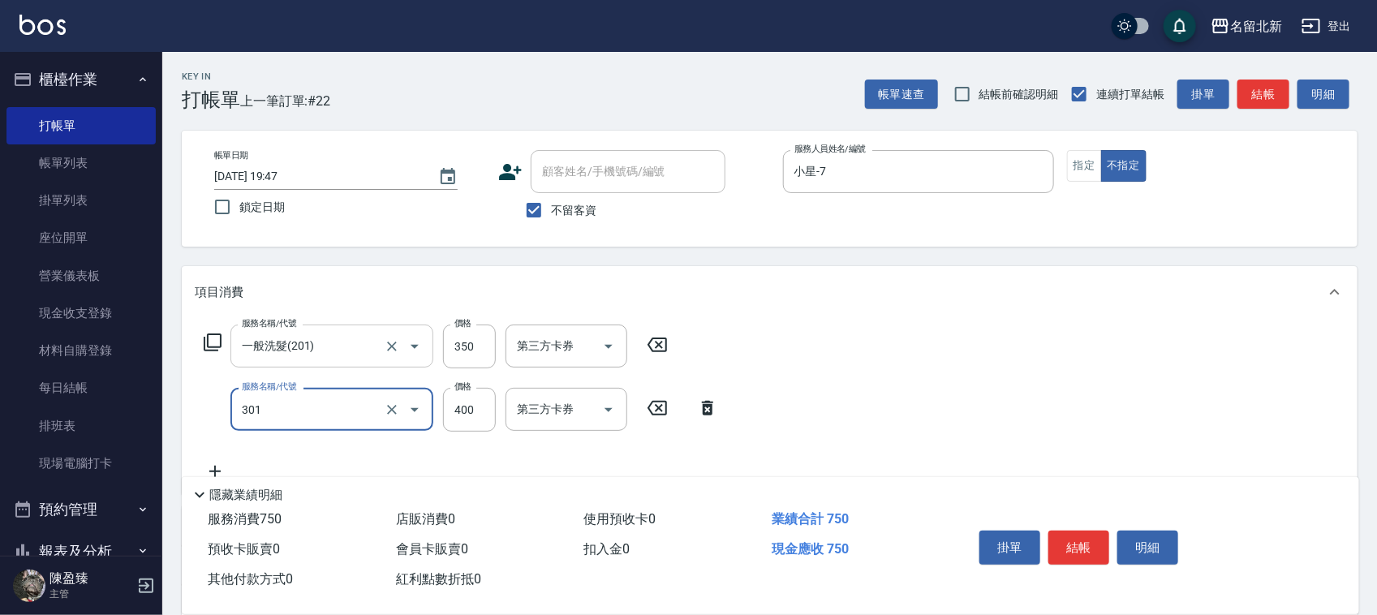
type input "造型剪髮(301)"
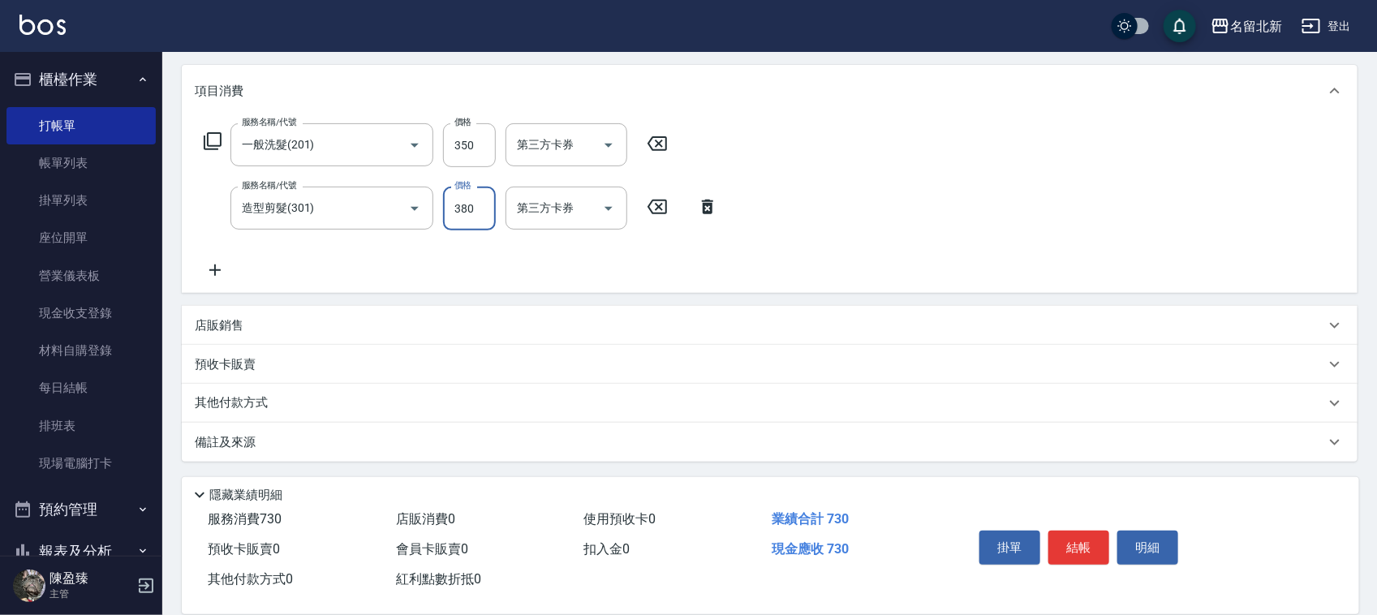
type input "380"
drag, startPoint x: 225, startPoint y: 390, endPoint x: 213, endPoint y: 379, distance: 16.6
click at [225, 389] on div "其他付款方式" at bounding box center [769, 403] width 1175 height 39
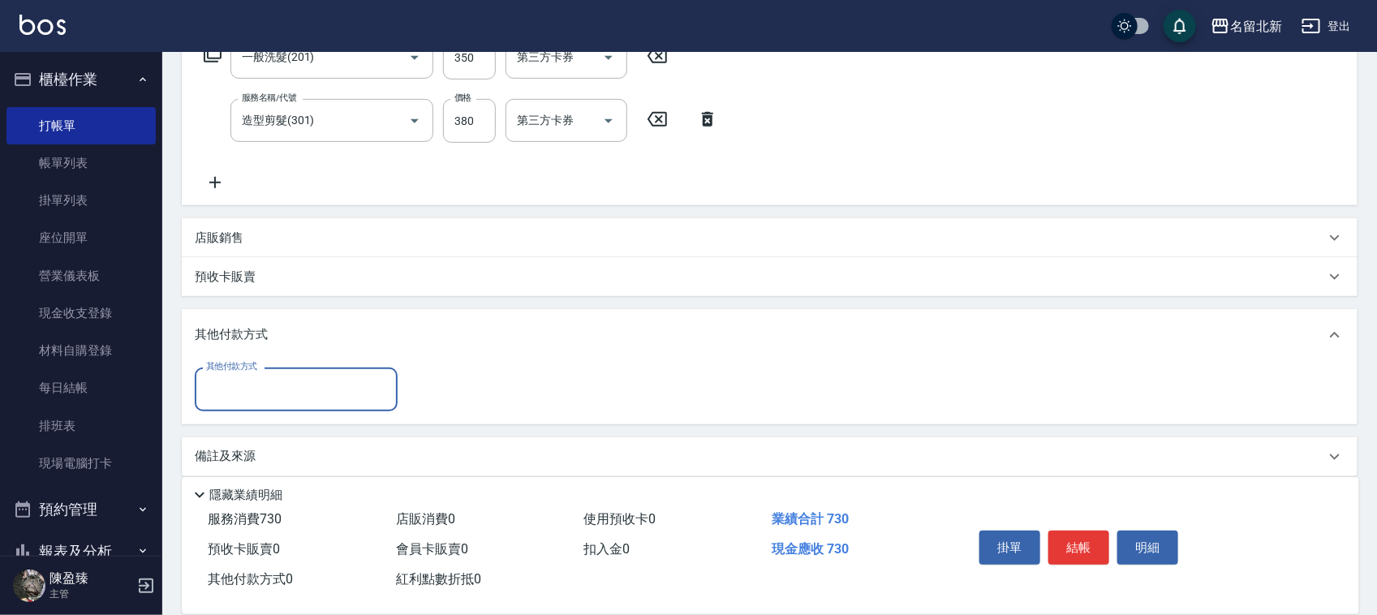
scroll to position [290, 0]
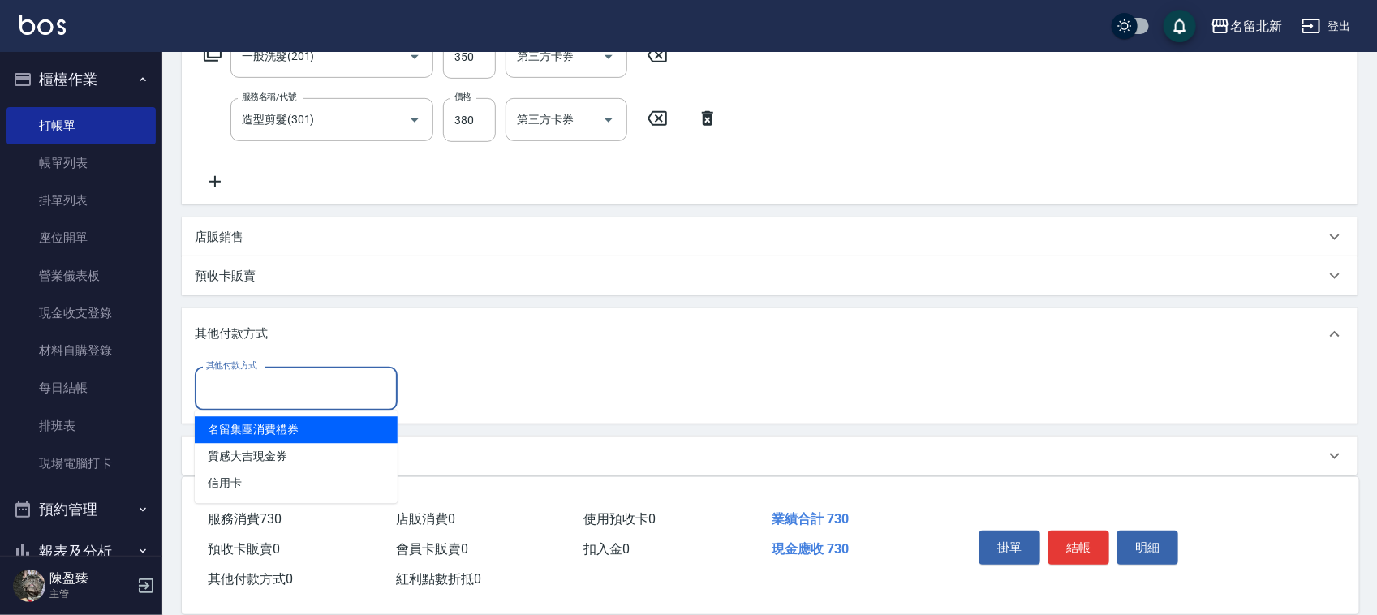
click at [216, 389] on input "其他付款方式" at bounding box center [296, 388] width 188 height 28
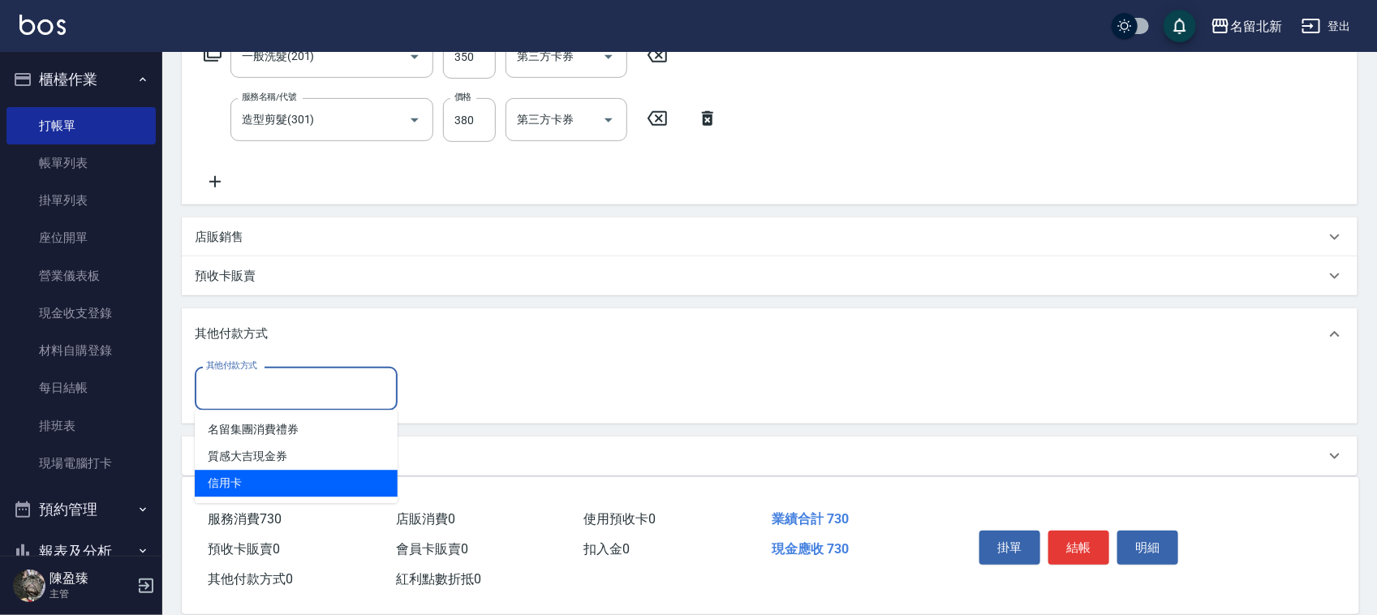
click at [227, 483] on span "信用卡" at bounding box center [296, 483] width 203 height 27
type input "信用卡"
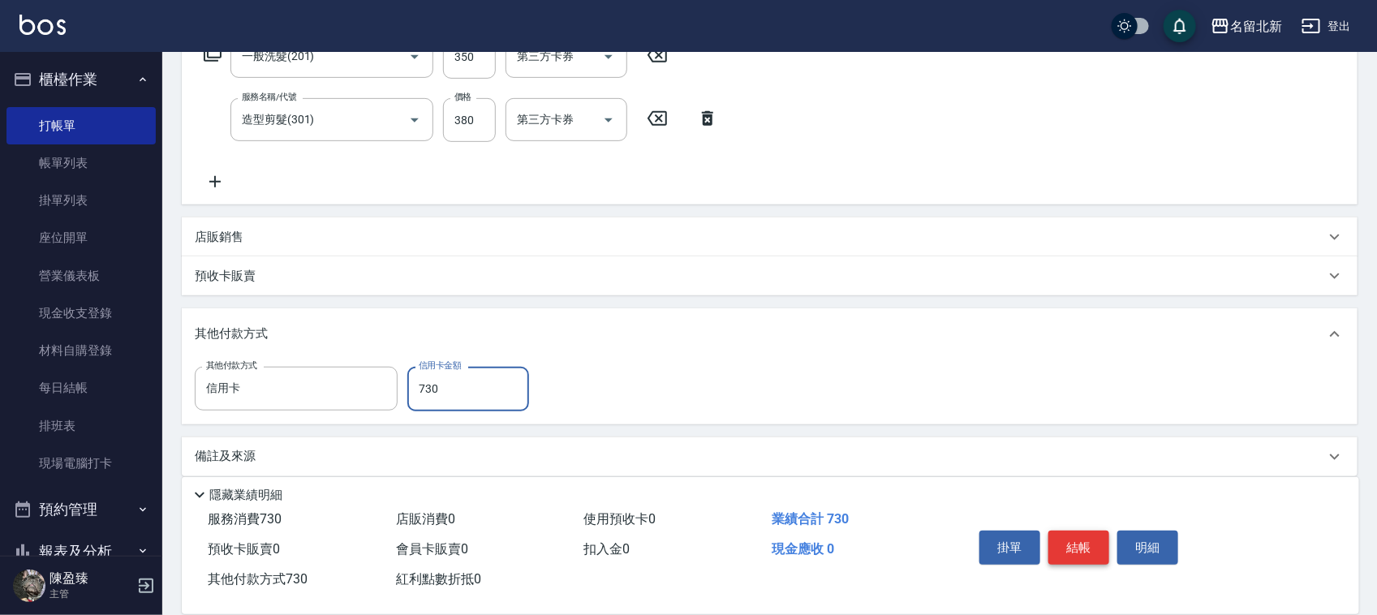
type input "730"
click at [1059, 542] on button "結帳" at bounding box center [1078, 548] width 61 height 34
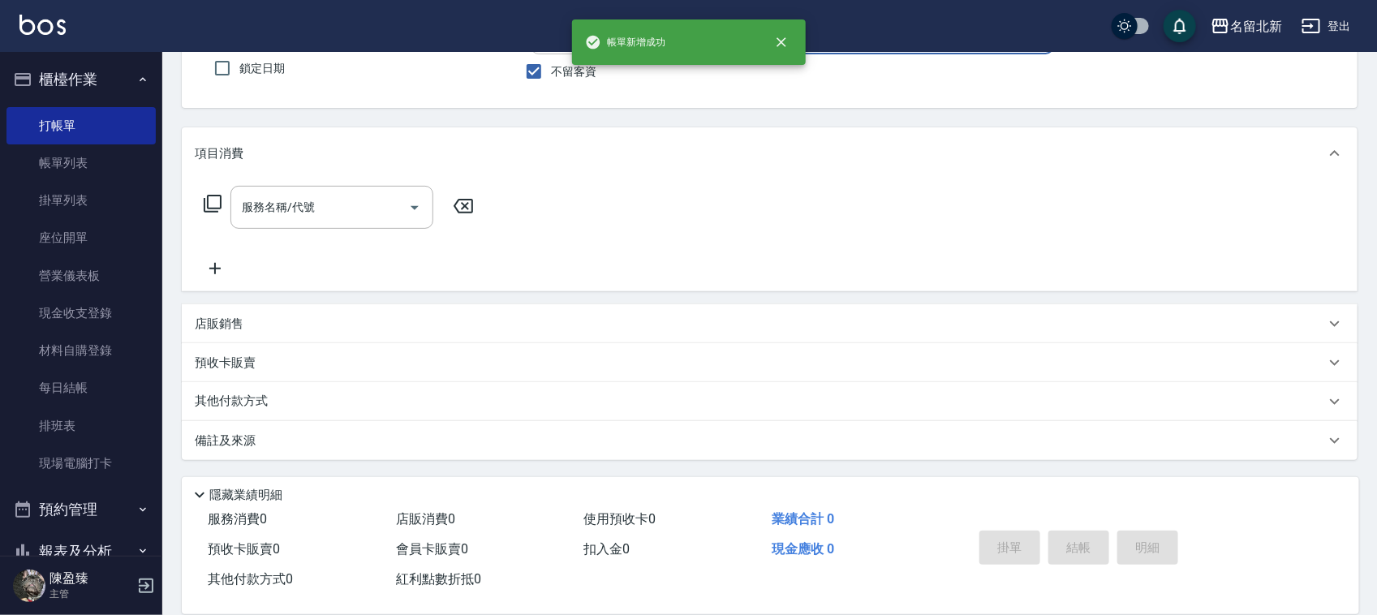
scroll to position [0, 0]
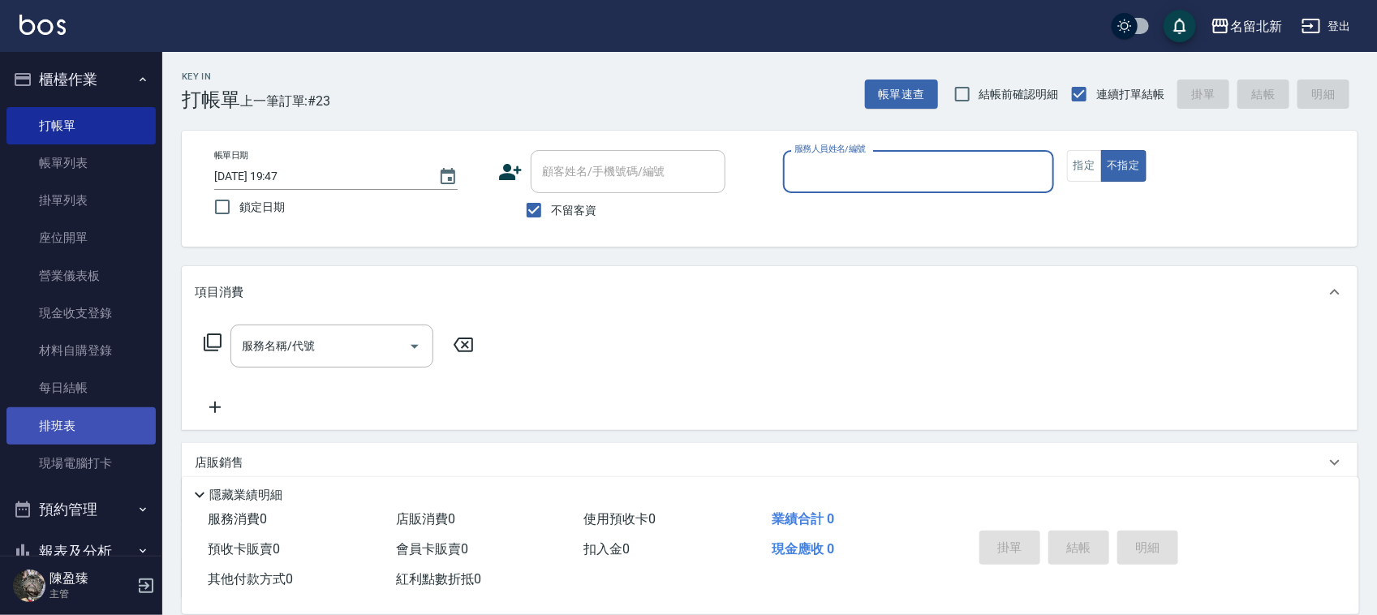
click at [102, 410] on link "排班表" at bounding box center [80, 425] width 149 height 37
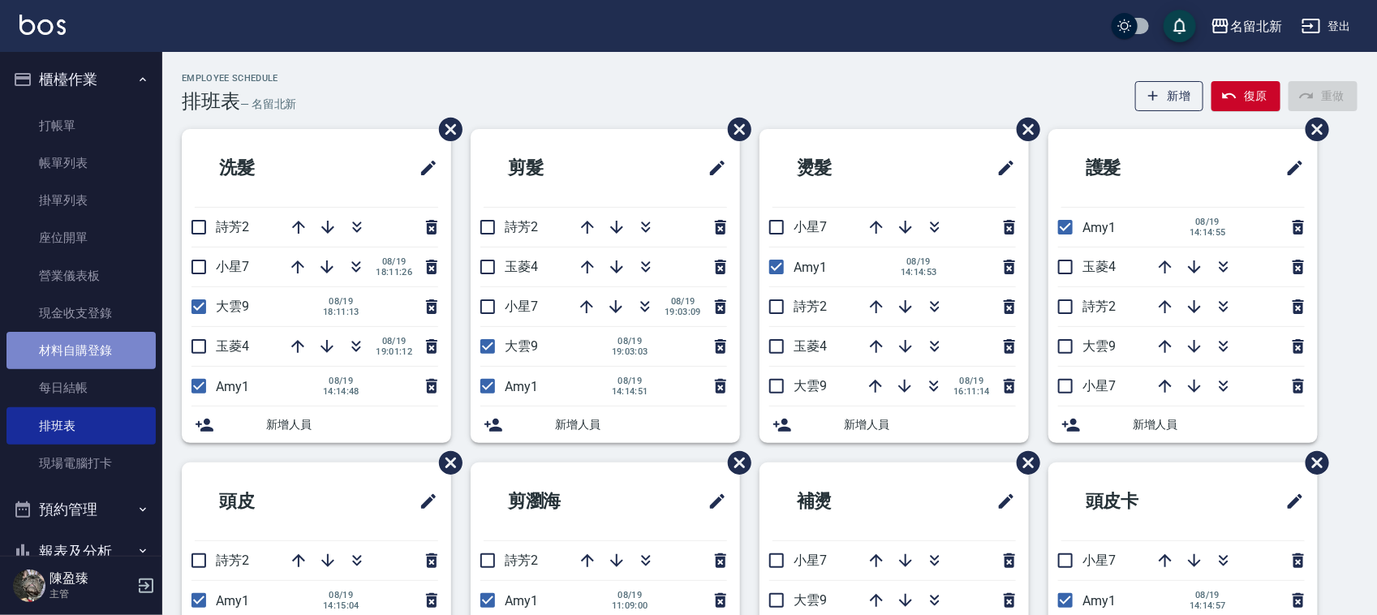
click at [81, 346] on link "材料自購登錄" at bounding box center [80, 350] width 149 height 37
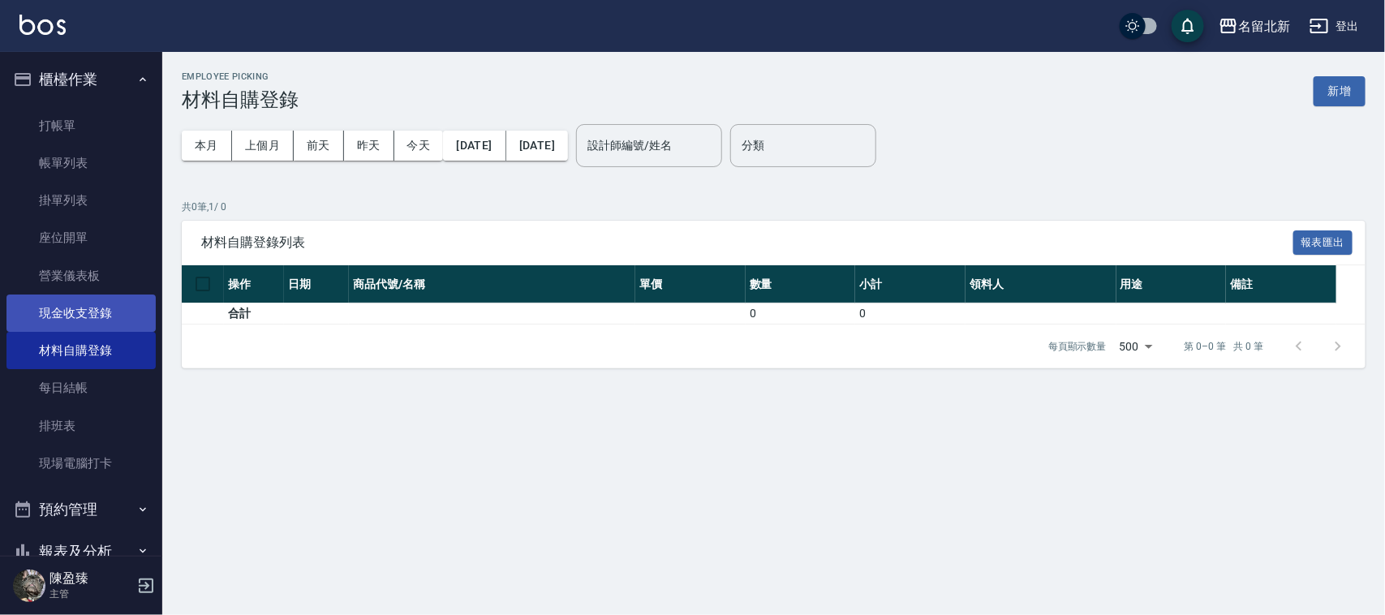
click at [78, 312] on link "現金收支登錄" at bounding box center [80, 312] width 149 height 37
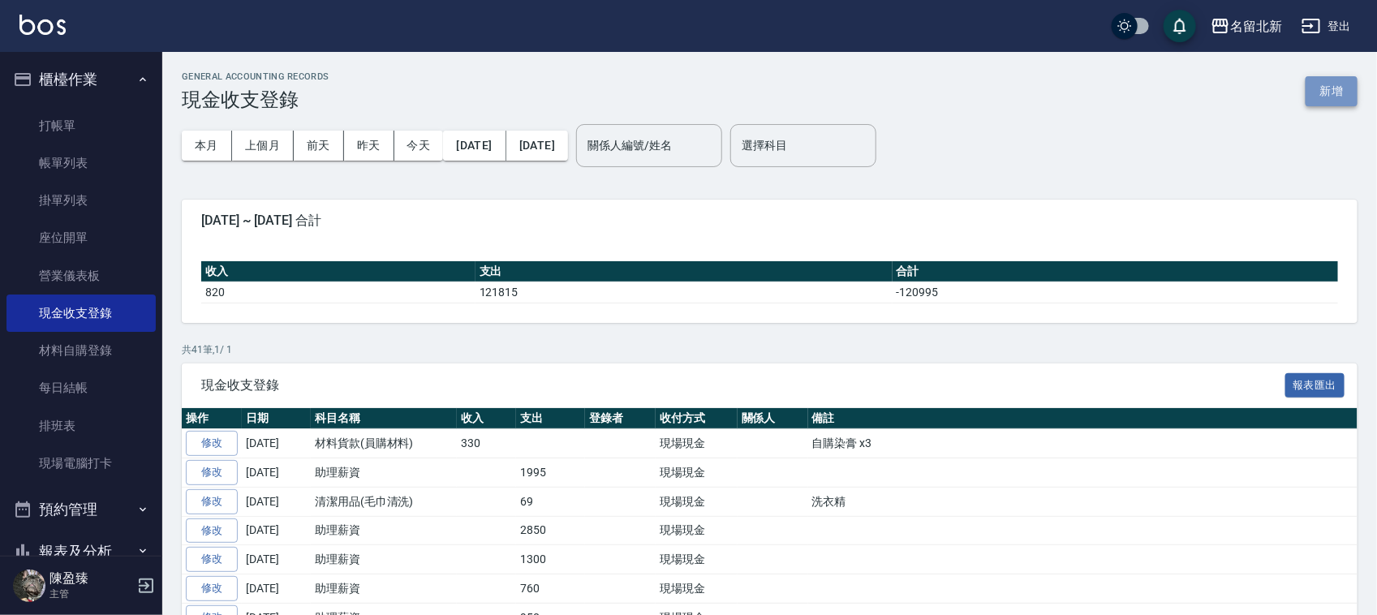
click at [1338, 105] on button "新增" at bounding box center [1331, 91] width 52 height 30
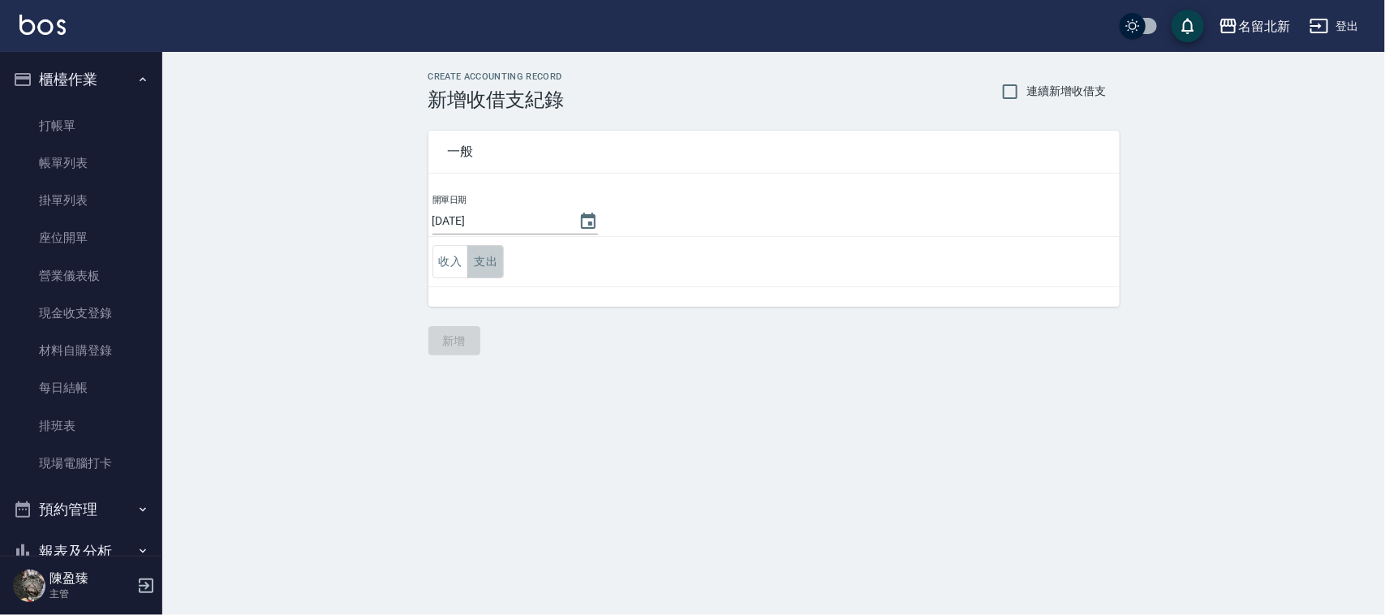
click at [493, 262] on button "支出" at bounding box center [485, 261] width 37 height 33
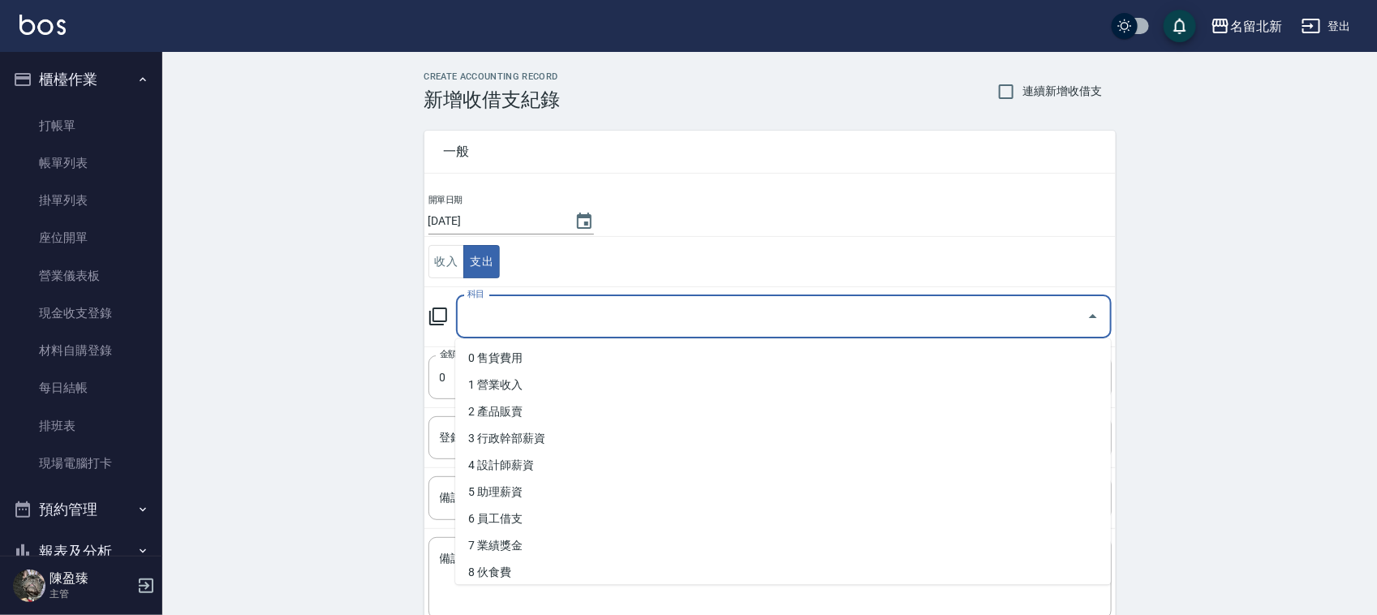
click at [552, 310] on input "科目" at bounding box center [771, 317] width 616 height 28
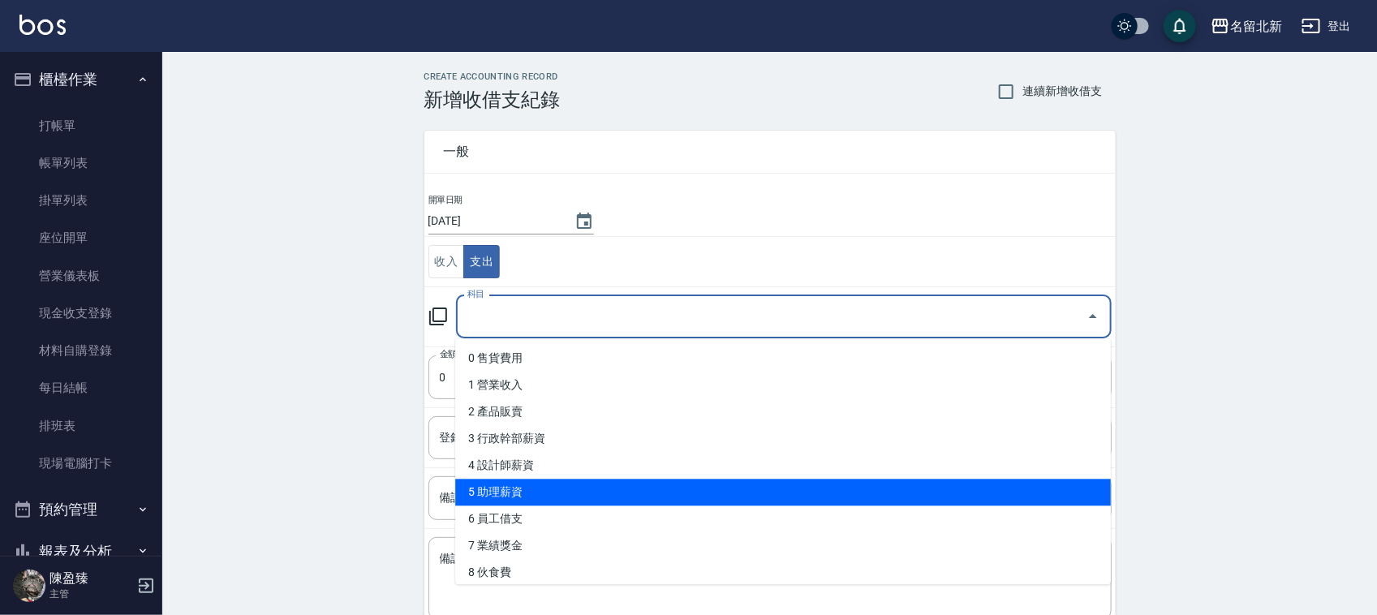
click at [542, 479] on li "5 助理薪資" at bounding box center [782, 492] width 655 height 27
type input "5 助理薪資"
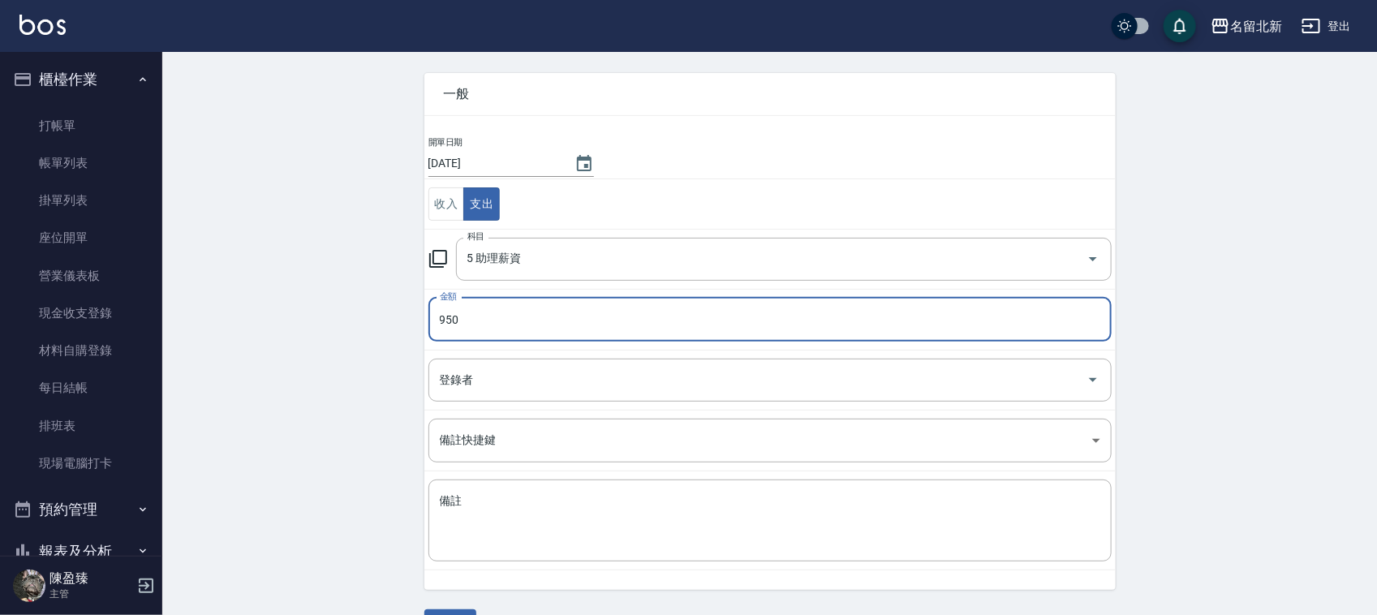
scroll to position [102, 0]
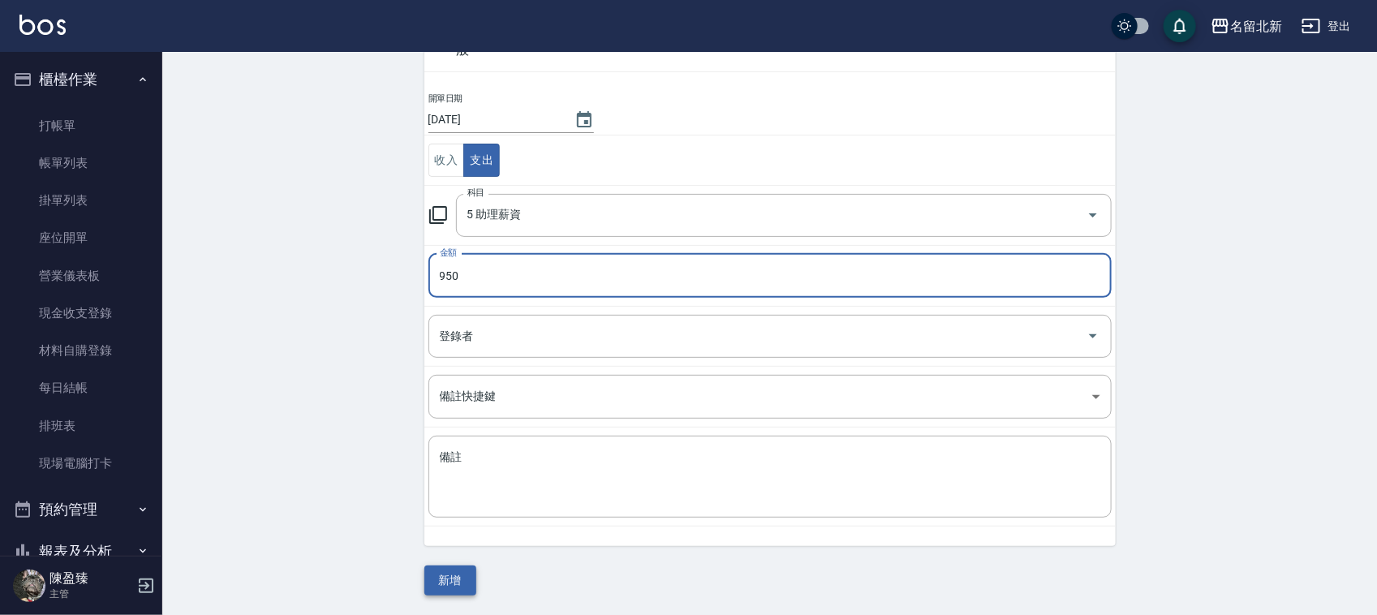
type input "950"
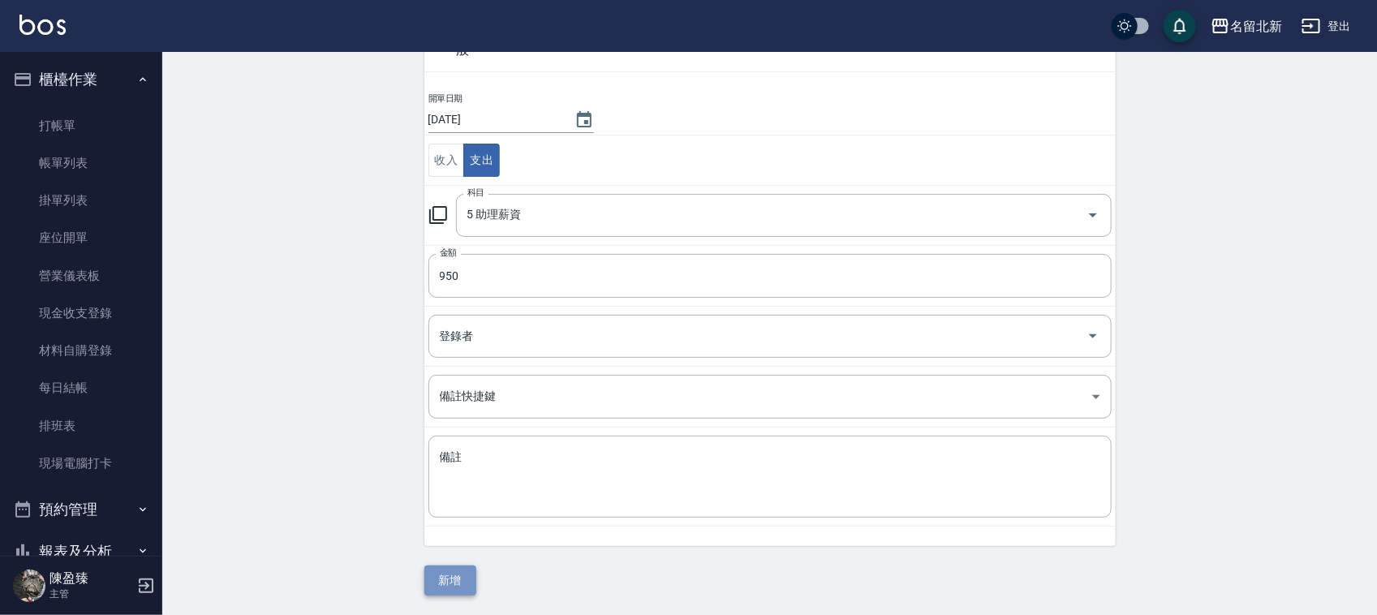
click at [445, 589] on button "新增" at bounding box center [450, 580] width 52 height 30
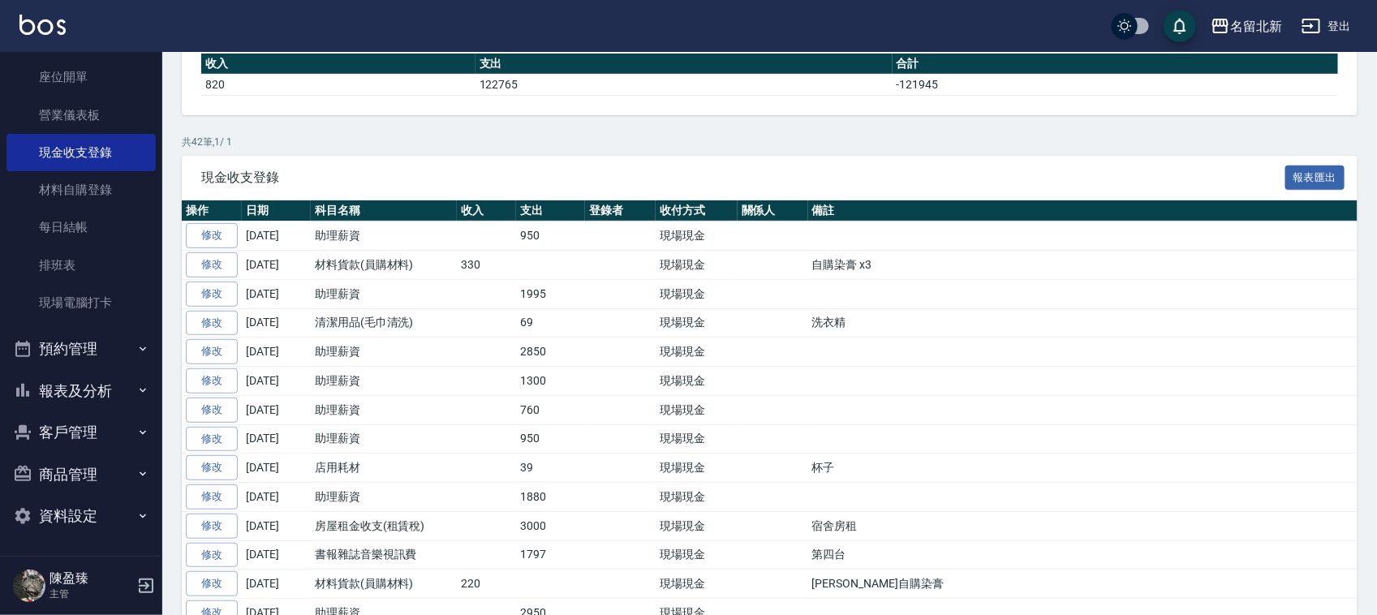
scroll to position [304, 0]
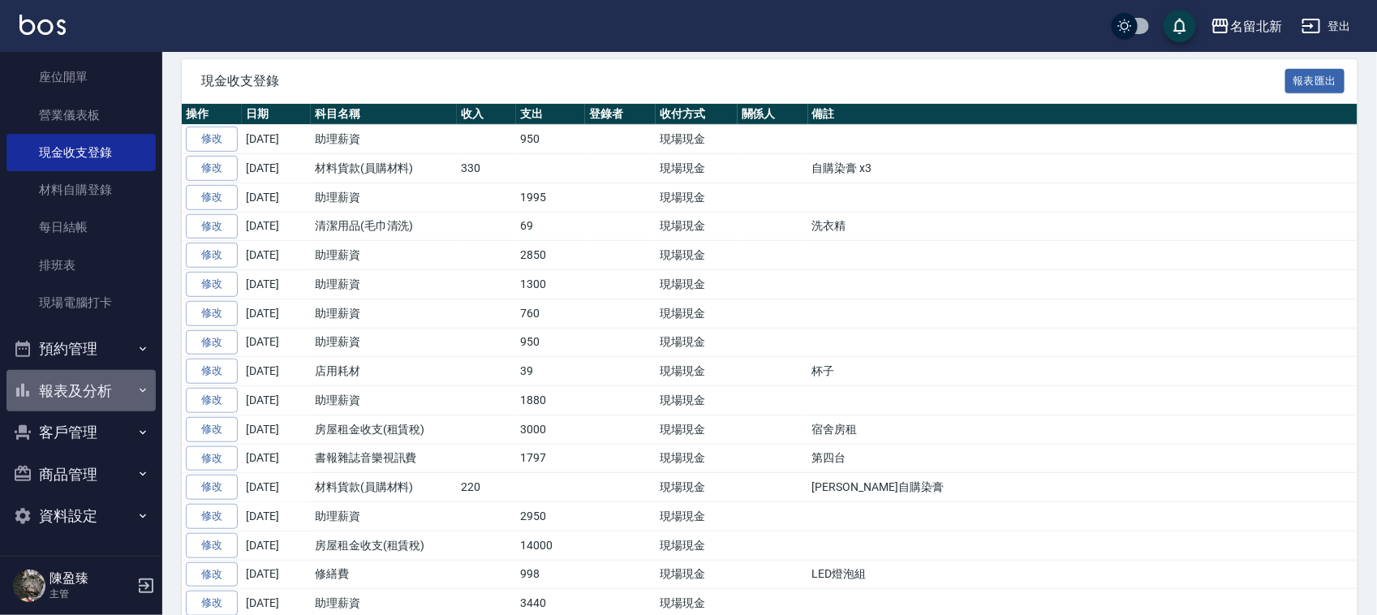
click at [105, 385] on button "報表及分析" at bounding box center [80, 391] width 149 height 42
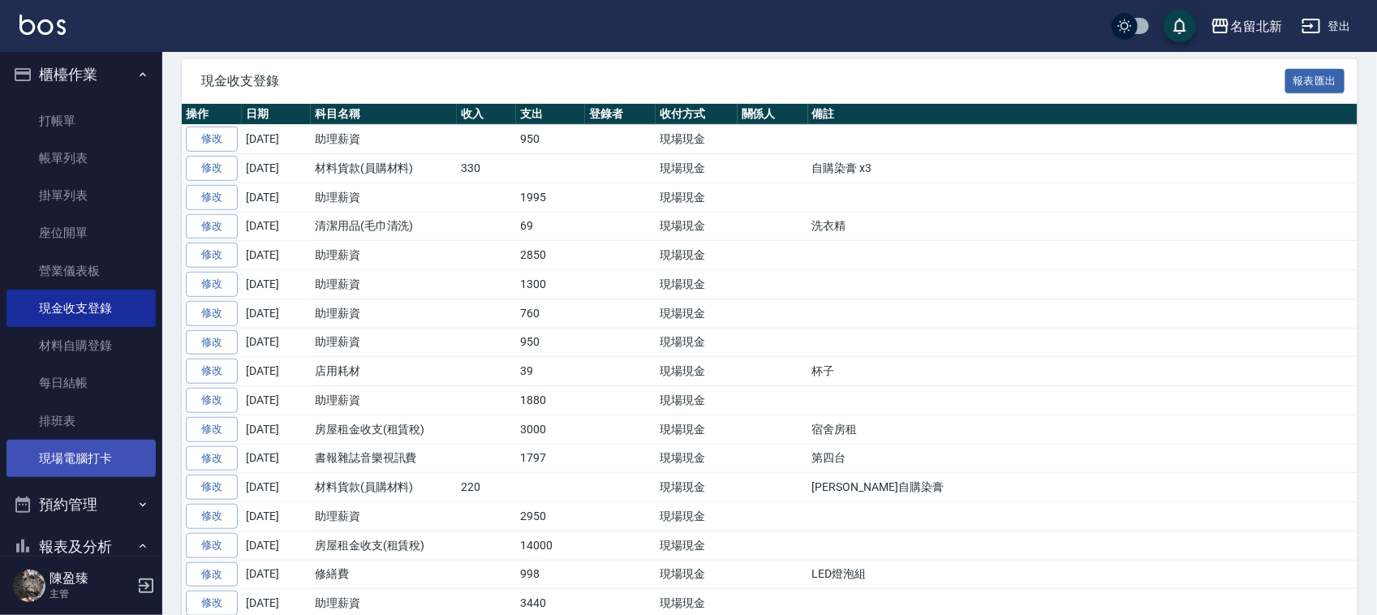
scroll to position [0, 0]
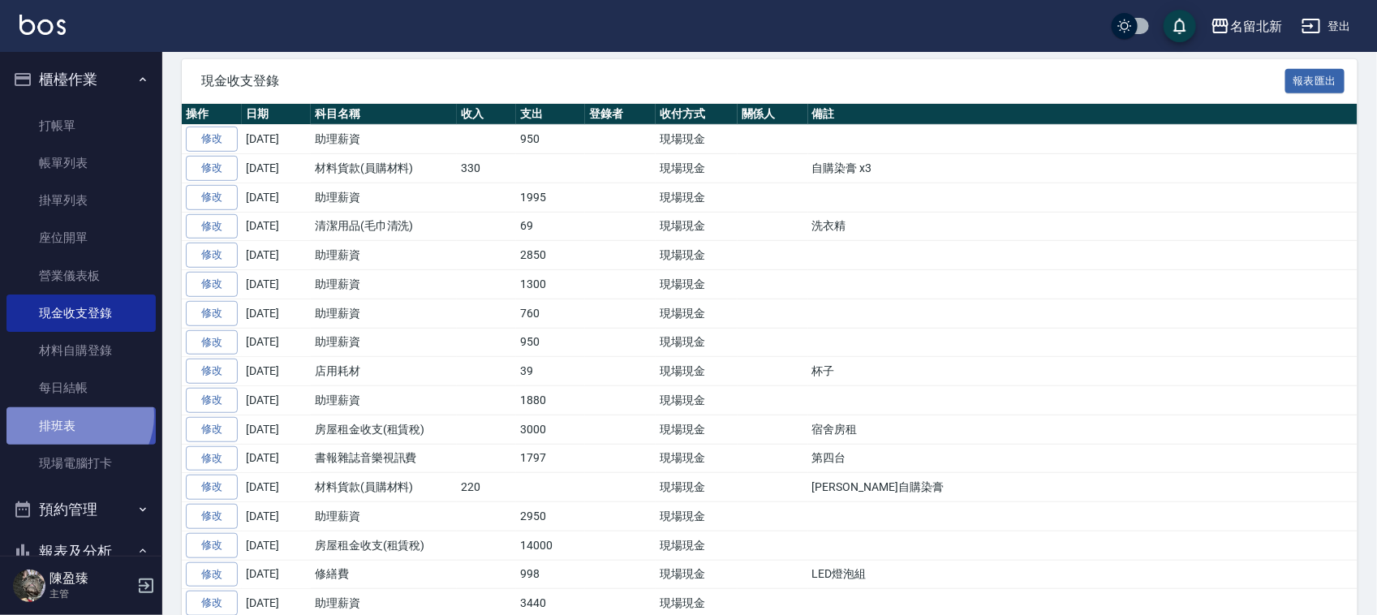
drag, startPoint x: 74, startPoint y: 415, endPoint x: 58, endPoint y: 440, distance: 29.5
click at [74, 415] on link "排班表" at bounding box center [80, 425] width 149 height 37
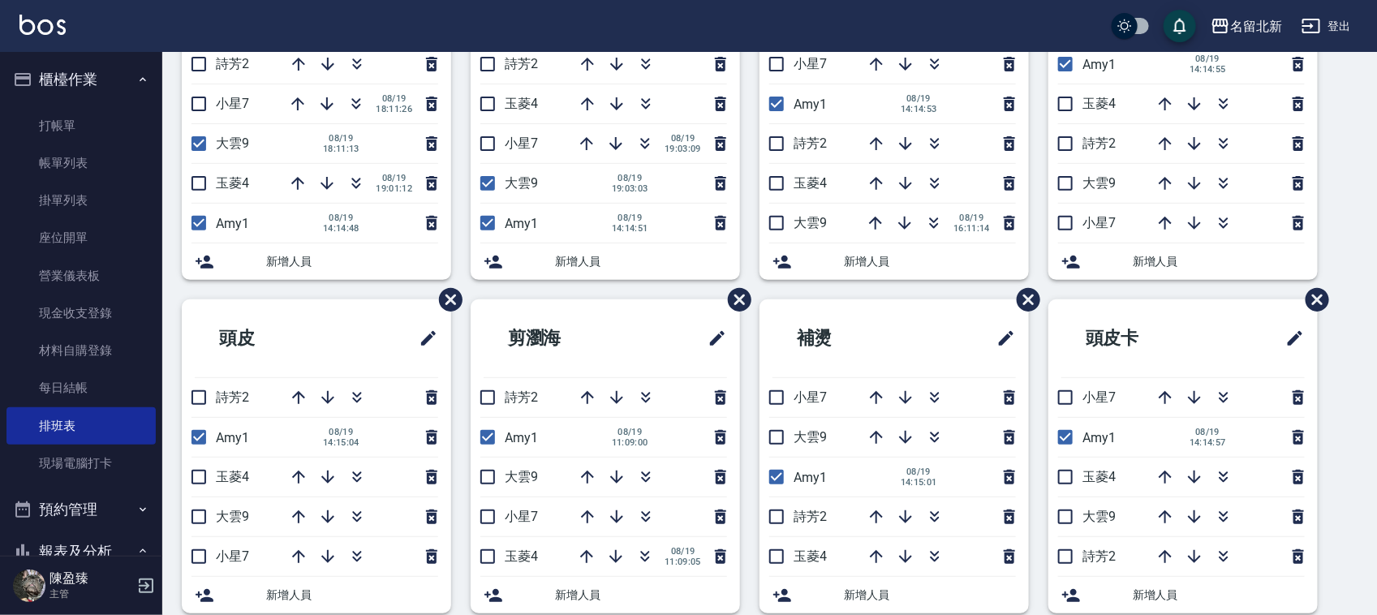
scroll to position [146, 0]
